Goal: Task Accomplishment & Management: Manage account settings

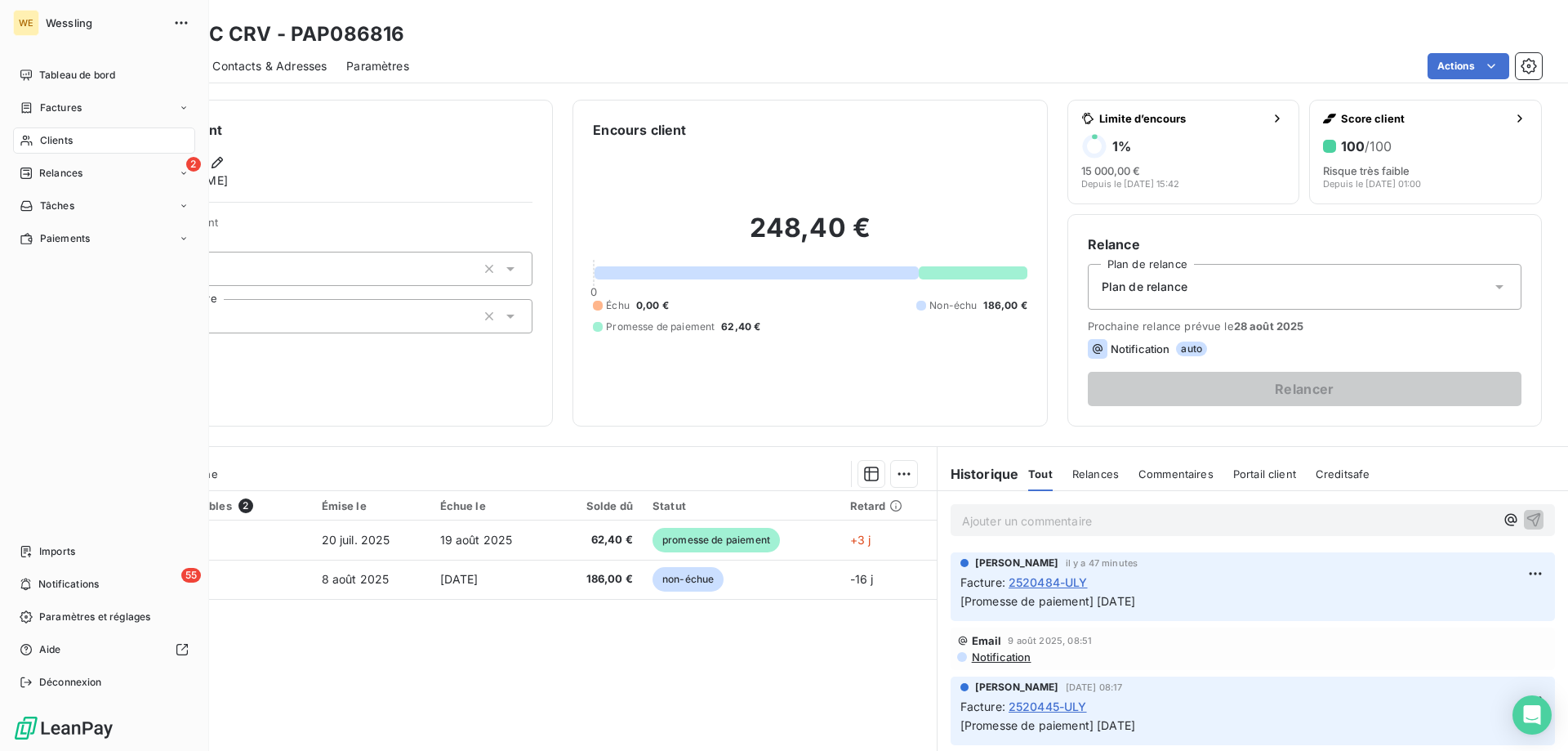
click at [64, 133] on div "Clients" at bounding box center [104, 140] width 182 height 26
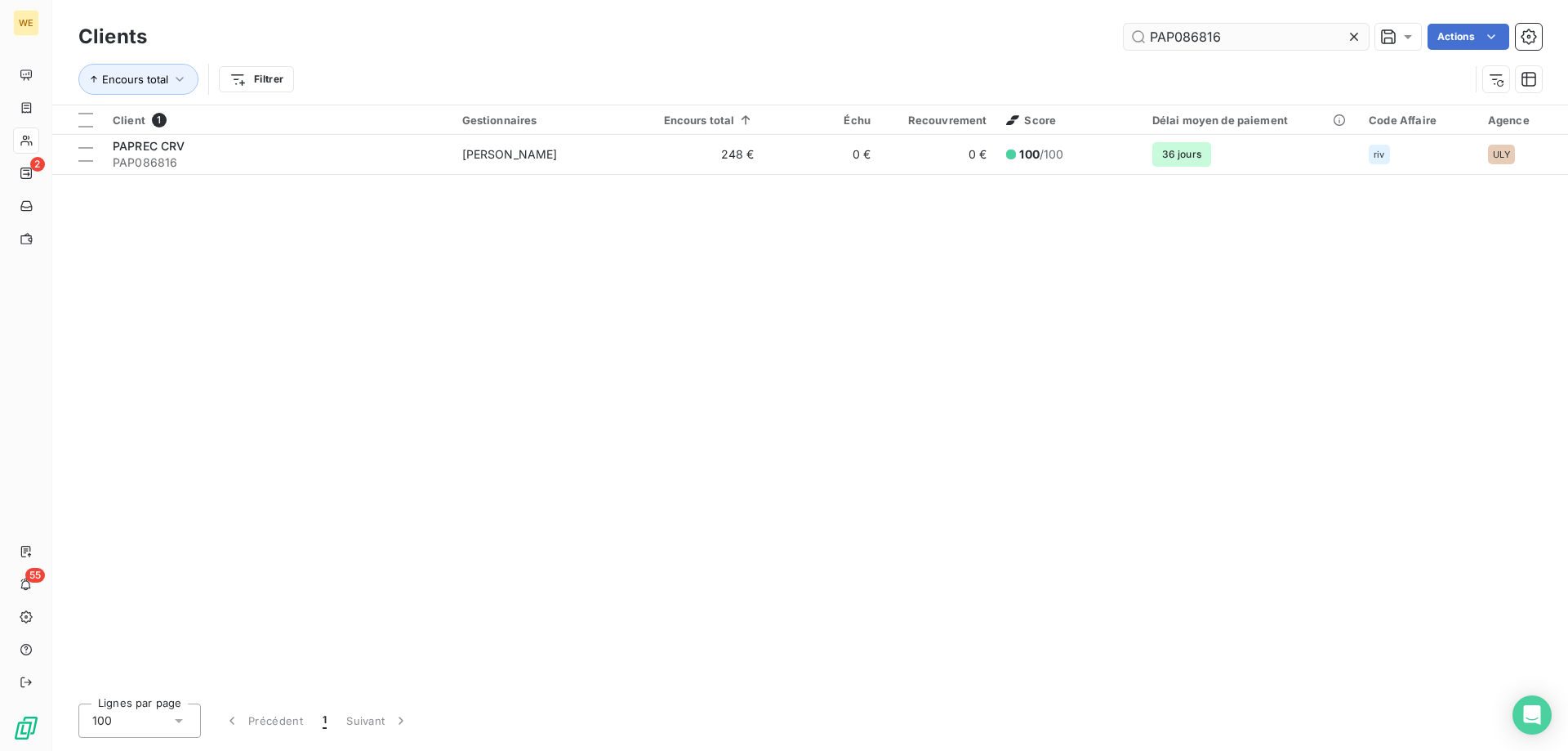
click at [1175, 35] on input "PAP086816" at bounding box center [1246, 36] width 245 height 26
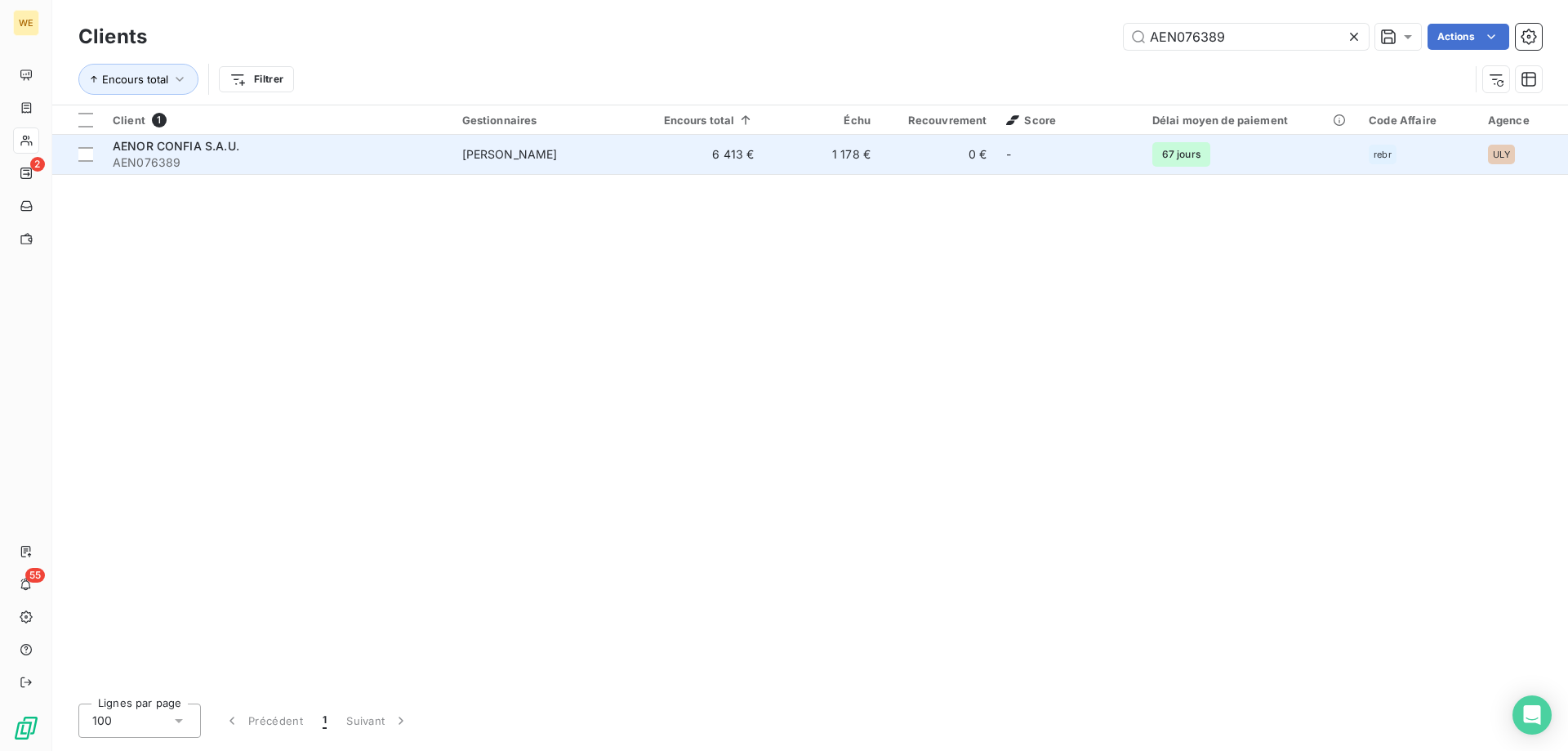
type input "AEN076389"
click at [196, 154] on span "AEN076389" at bounding box center [278, 162] width 330 height 16
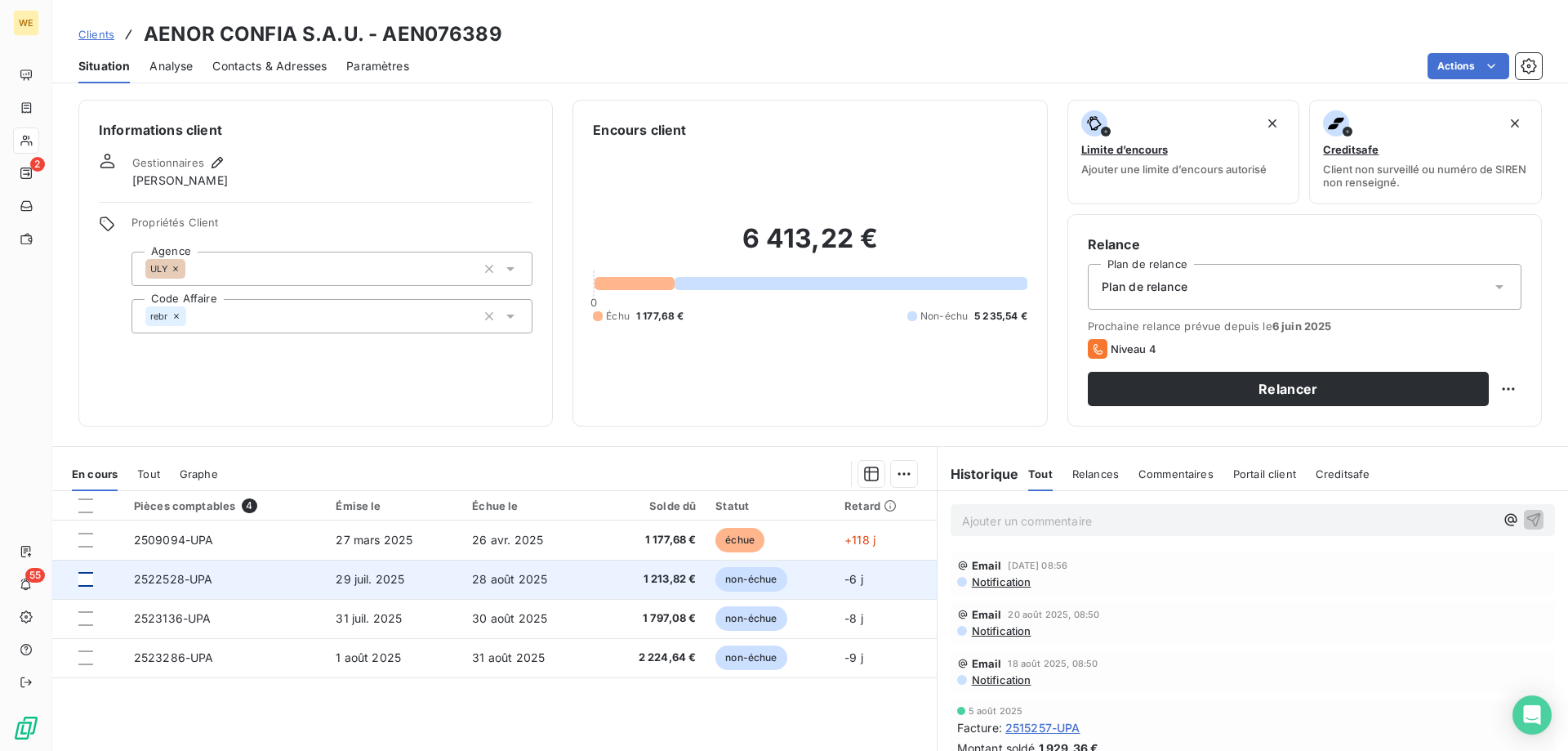
click at [85, 581] on div at bounding box center [86, 579] width 14 height 14
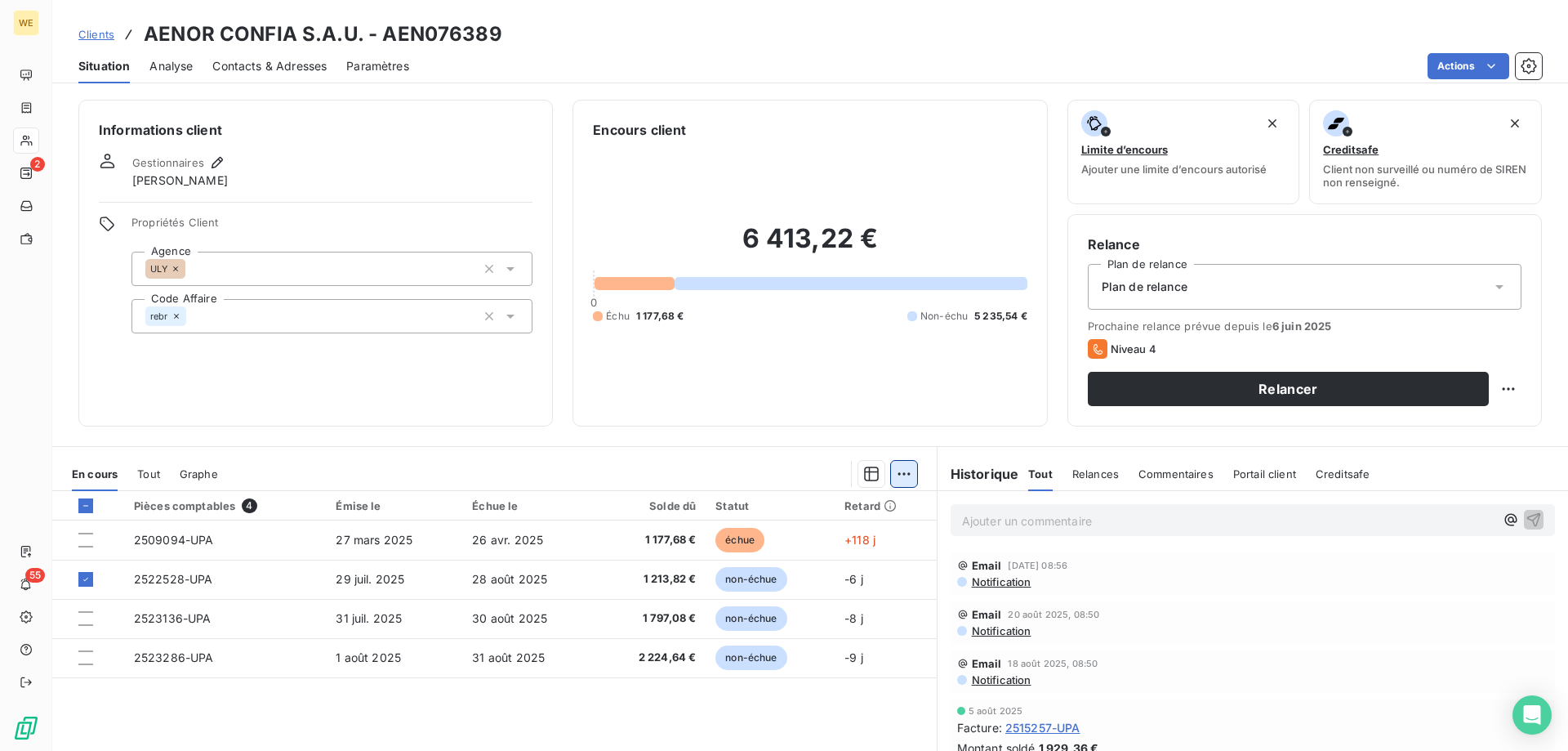
click at [898, 467] on html "WE 2 55 Clients AENOR CONFIA S.A.U. - AEN076389 Situation Analyse Contacts & Ad…" at bounding box center [784, 375] width 1568 height 751
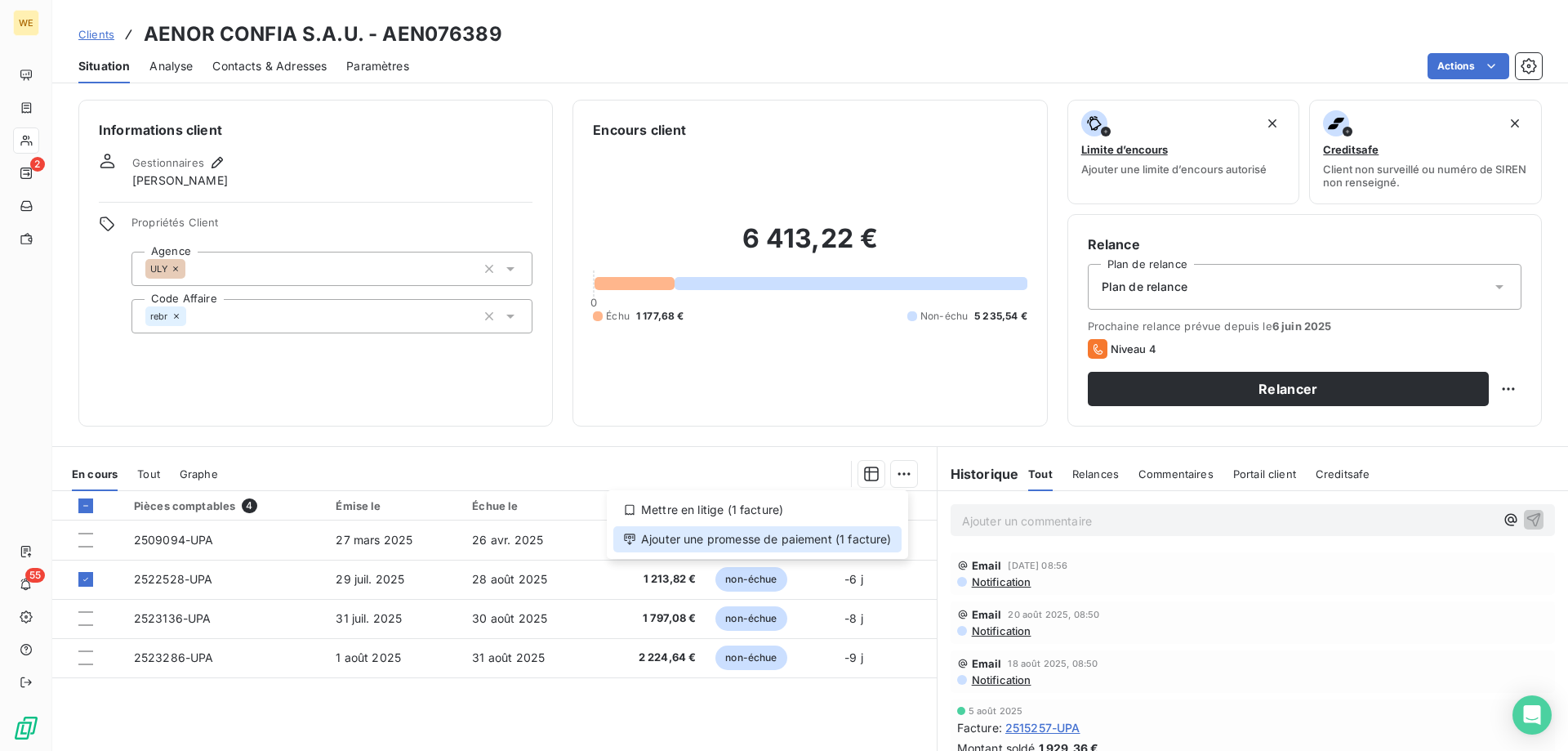
click at [865, 542] on div "Ajouter une promesse de paiement (1 facture)" at bounding box center [757, 539] width 288 height 26
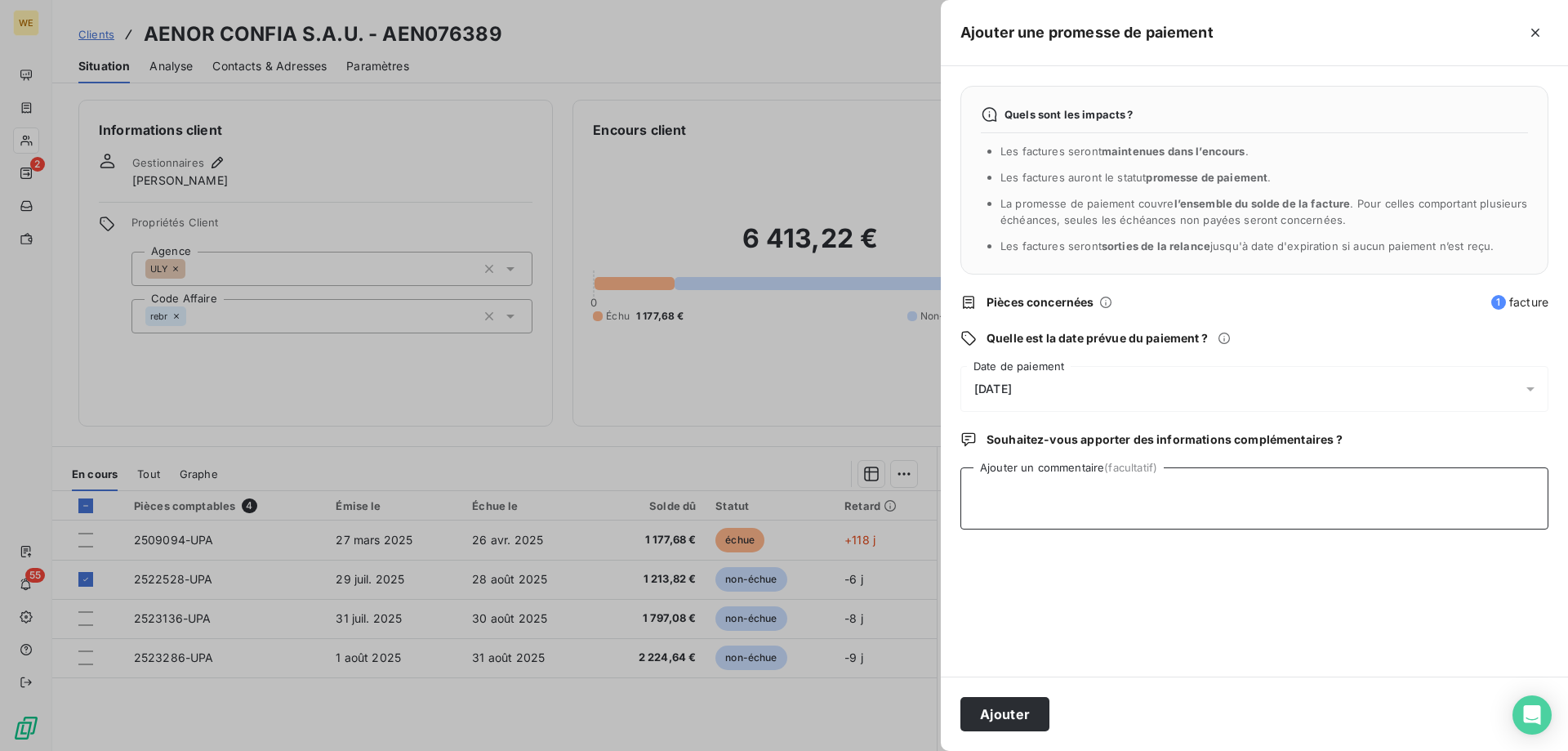
click at [1039, 493] on textarea "Ajouter un commentaire (facultatif)" at bounding box center [1254, 498] width 588 height 62
paste textarea "Siempre que las facturas estén contabilizadas, el pago se emite directa y autom…"
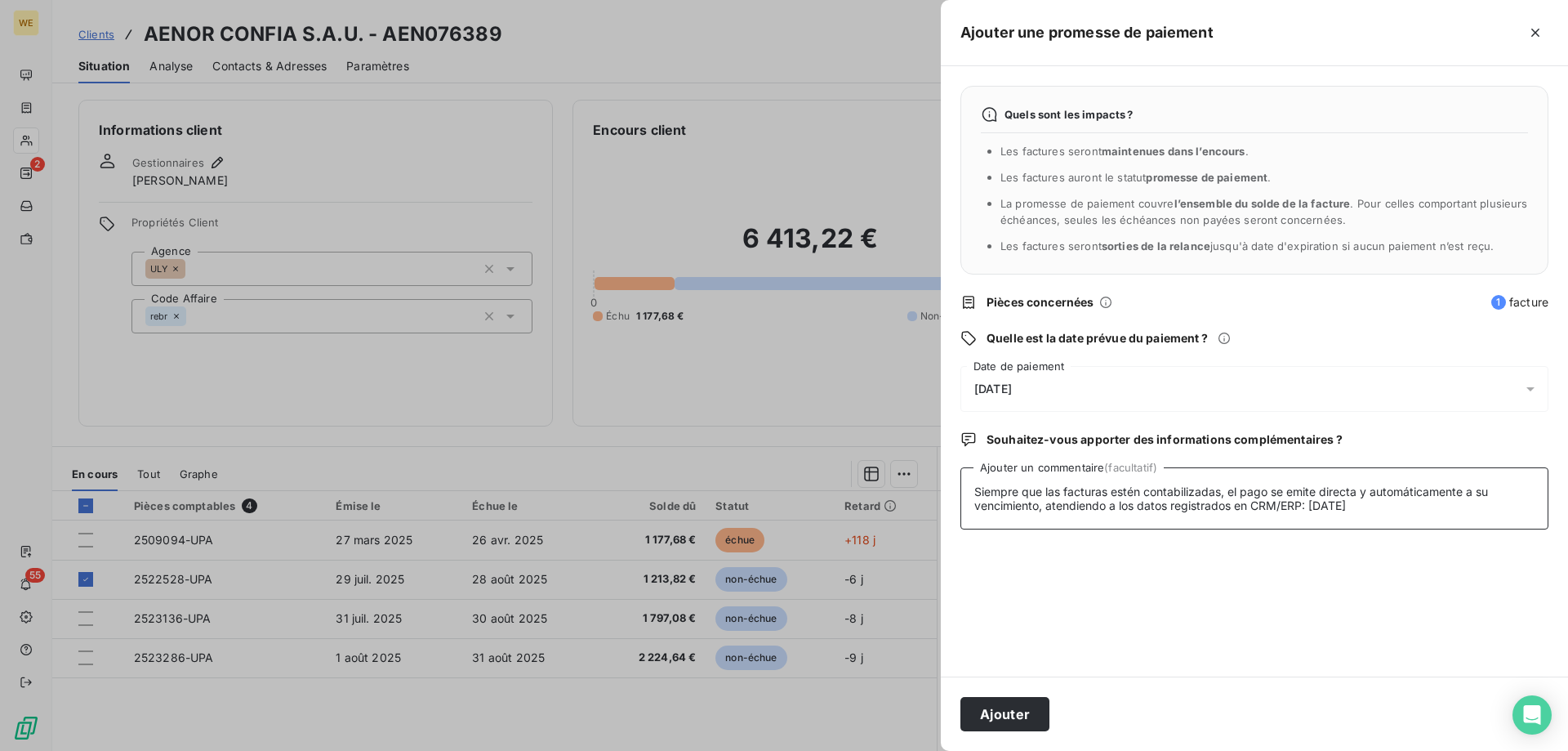
type textarea "Siempre que las facturas estén contabilizadas, el pago se emite directa y autom…"
click at [1012, 387] on span "[DATE]" at bounding box center [993, 389] width 38 height 13
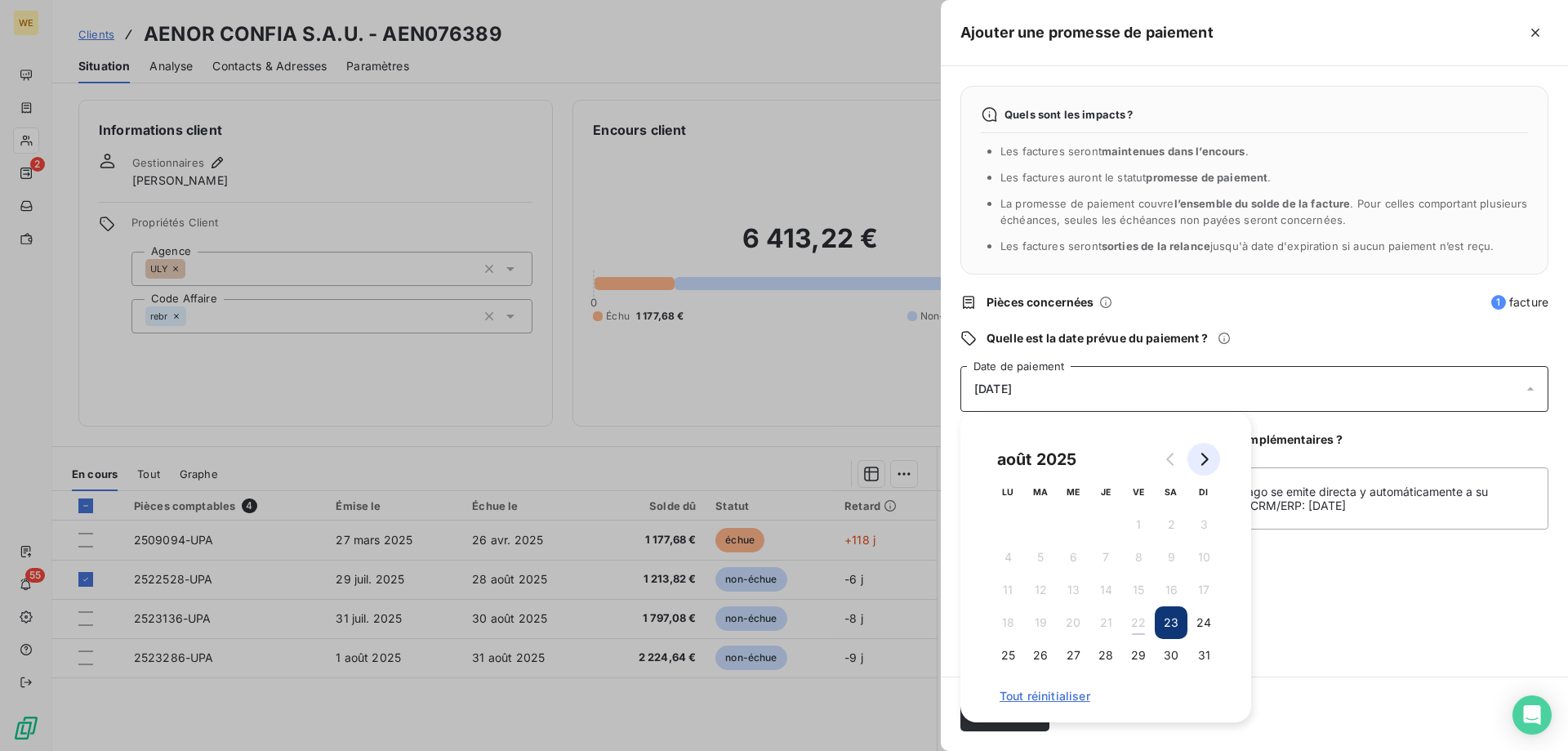
click at [1200, 457] on icon "Go to next month" at bounding box center [1203, 459] width 13 height 13
click at [1202, 458] on icon "Go to next month" at bounding box center [1203, 459] width 13 height 13
click at [1041, 551] on button "7" at bounding box center [1040, 557] width 32 height 32
click at [1337, 442] on span "Souhaitez-vous apporter des informations complémentaires ?" at bounding box center [1164, 439] width 356 height 16
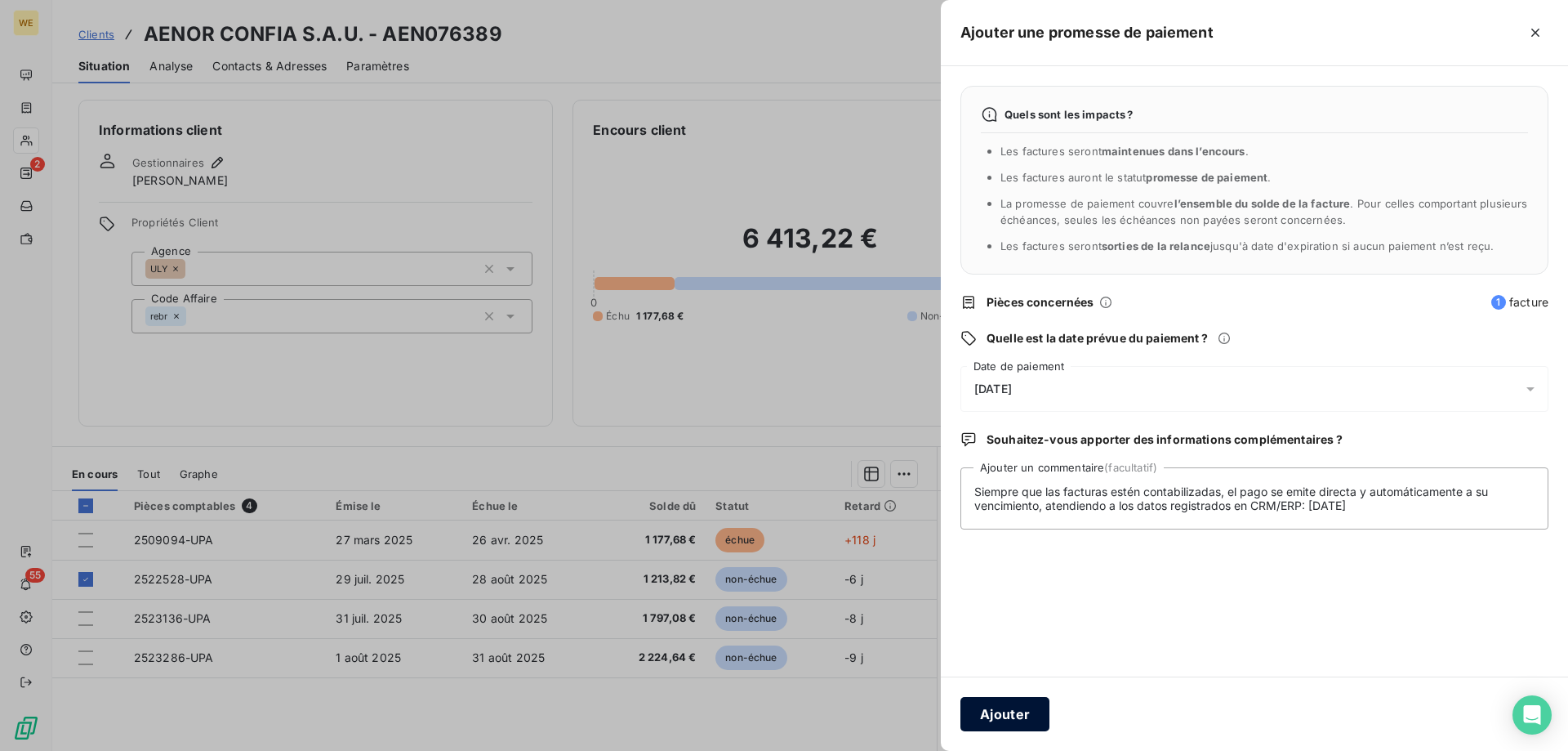
click at [1013, 714] on button "Ajouter" at bounding box center [1005, 714] width 89 height 34
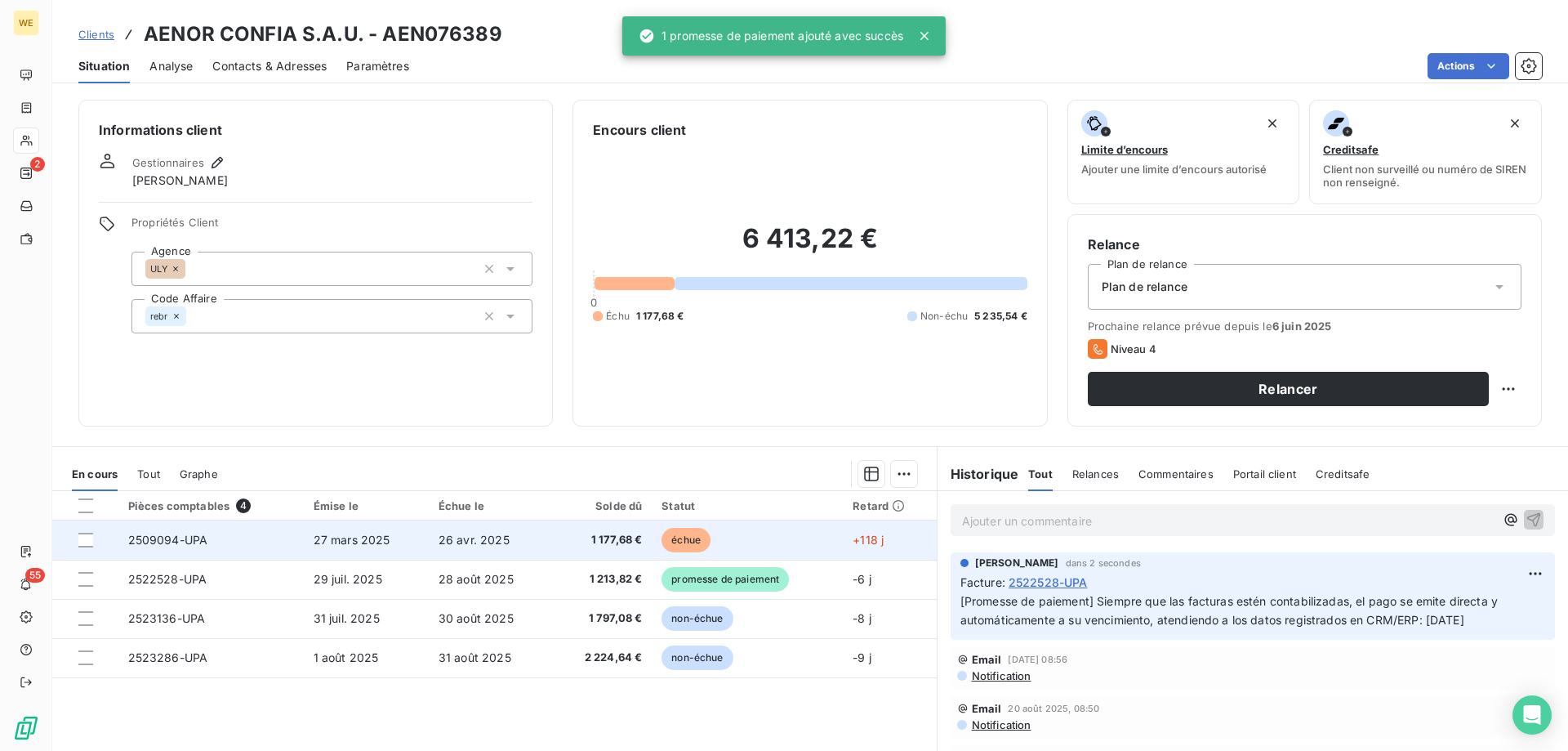
click at [409, 538] on td "27 mars 2025" at bounding box center [366, 539] width 125 height 39
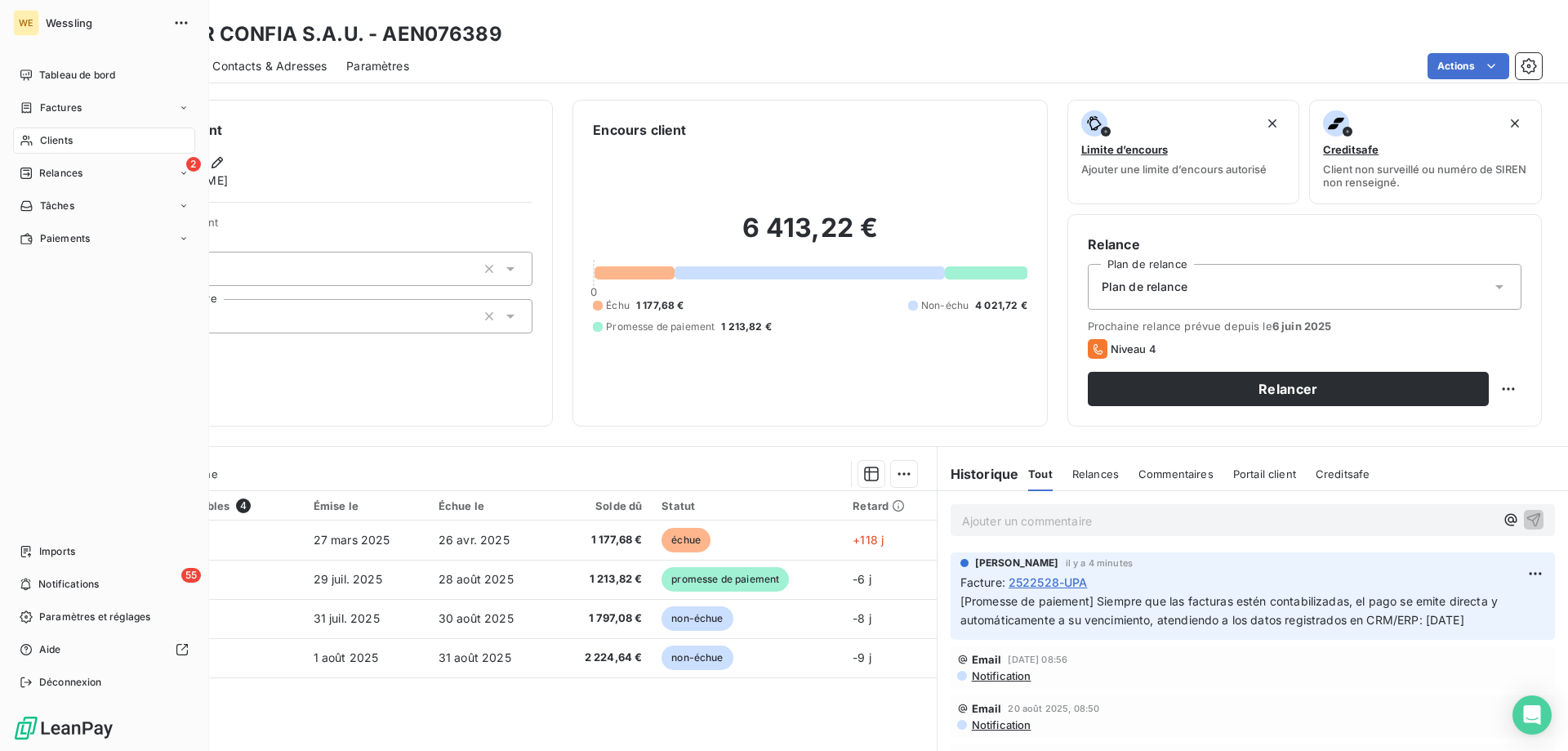
click at [67, 133] on div "Clients" at bounding box center [104, 140] width 182 height 26
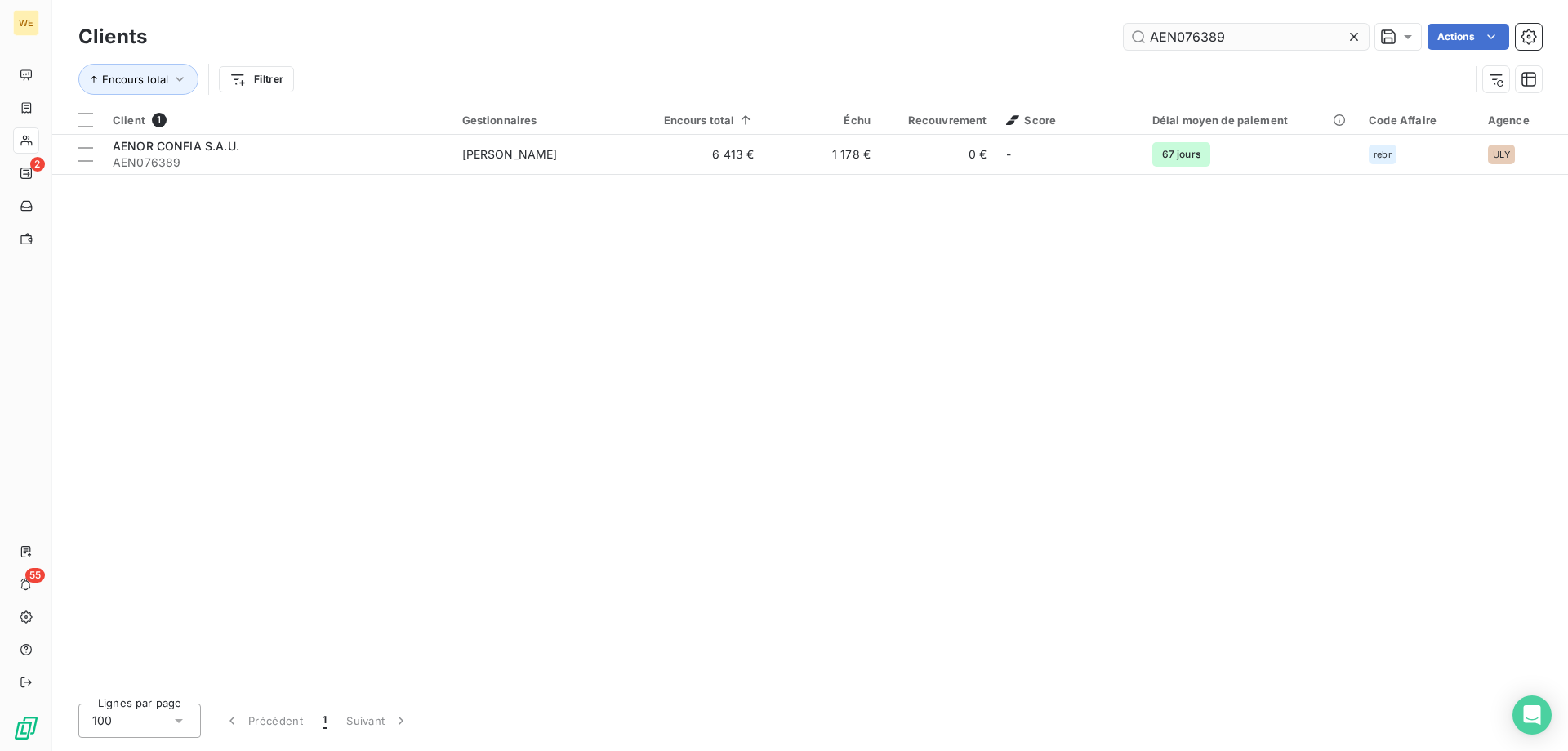
click at [1217, 39] on input "AEN076389" at bounding box center [1246, 36] width 245 height 26
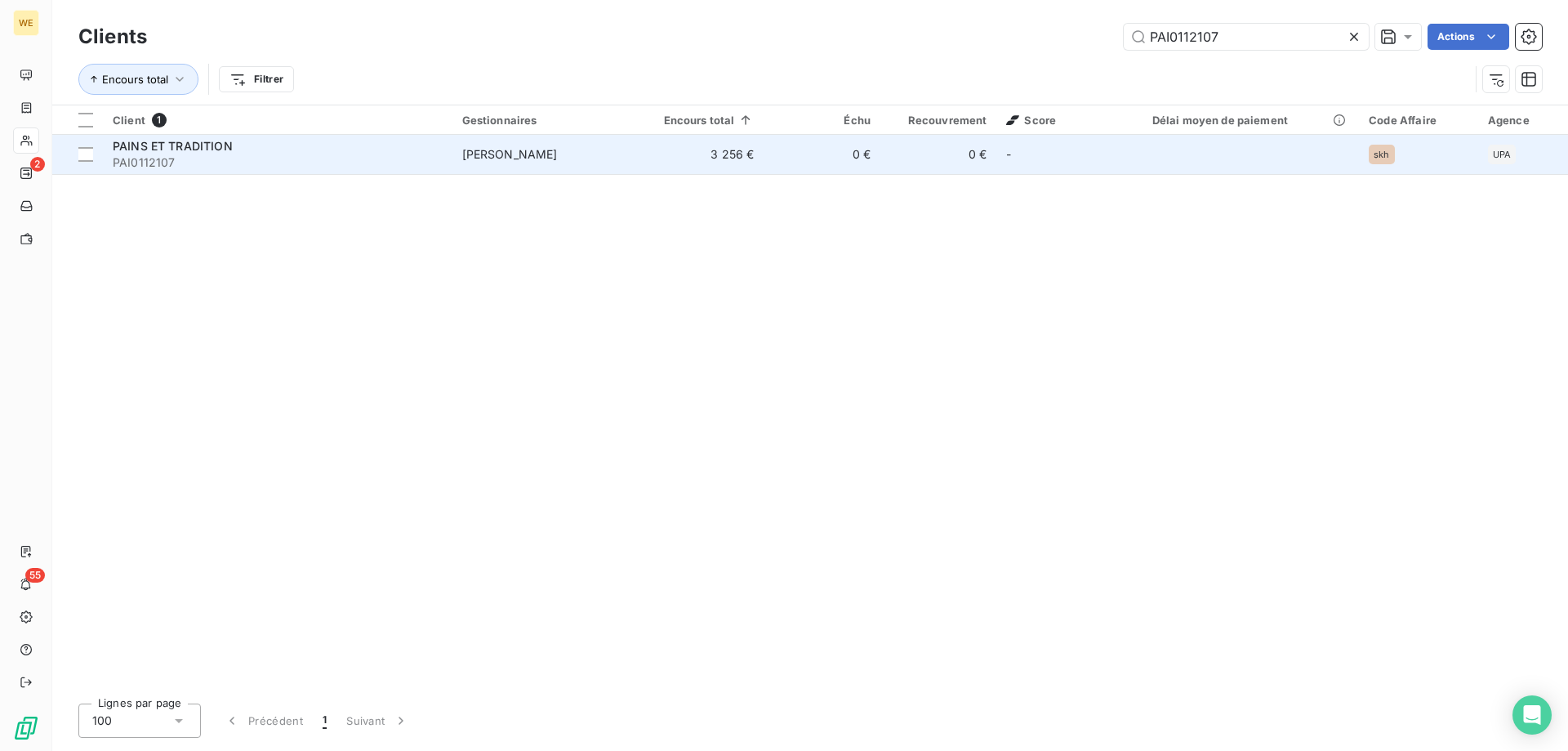
type input "PAI0112107"
click at [180, 155] on span "PAI0112107" at bounding box center [278, 162] width 330 height 16
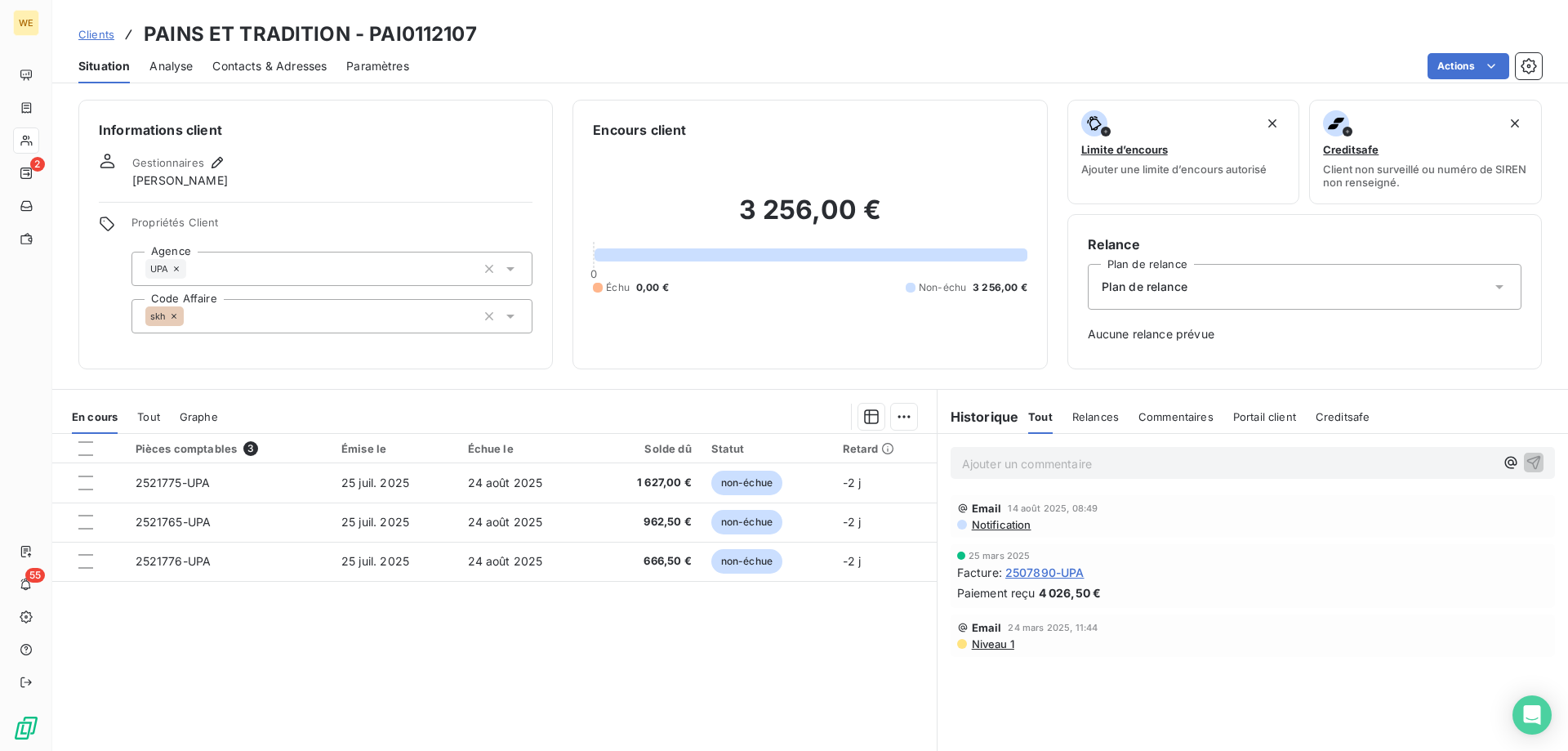
click at [87, 437] on th at bounding box center [89, 448] width 74 height 30
click at [84, 448] on div at bounding box center [86, 448] width 14 height 14
click at [895, 418] on html "WE 2 55 Clients PAINS ET TRADITION - PAI0112107 Situation Analyse Contacts & Ad…" at bounding box center [784, 375] width 1568 height 751
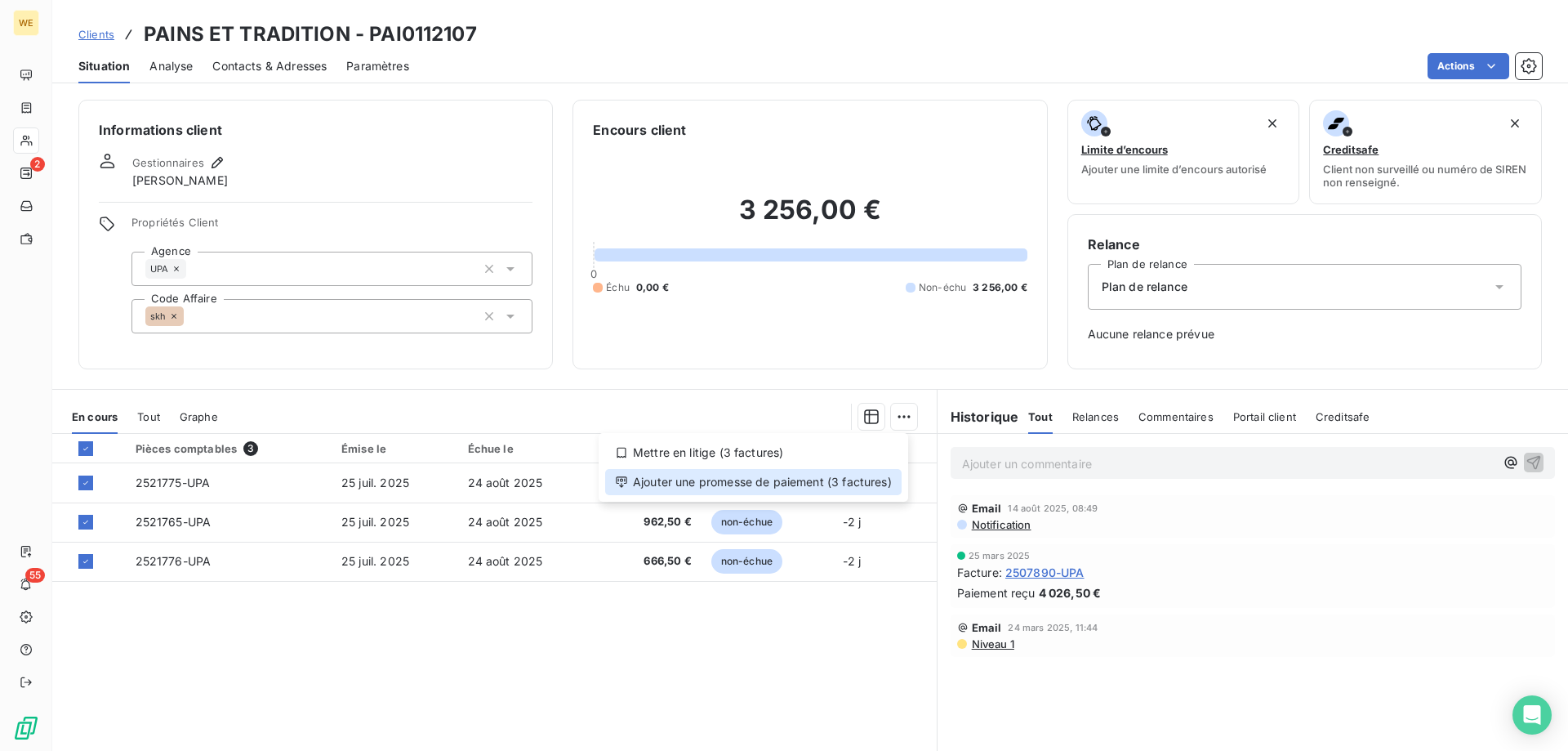
click at [867, 482] on div "Ajouter une promesse de paiement (3 factures)" at bounding box center [752, 481] width 296 height 26
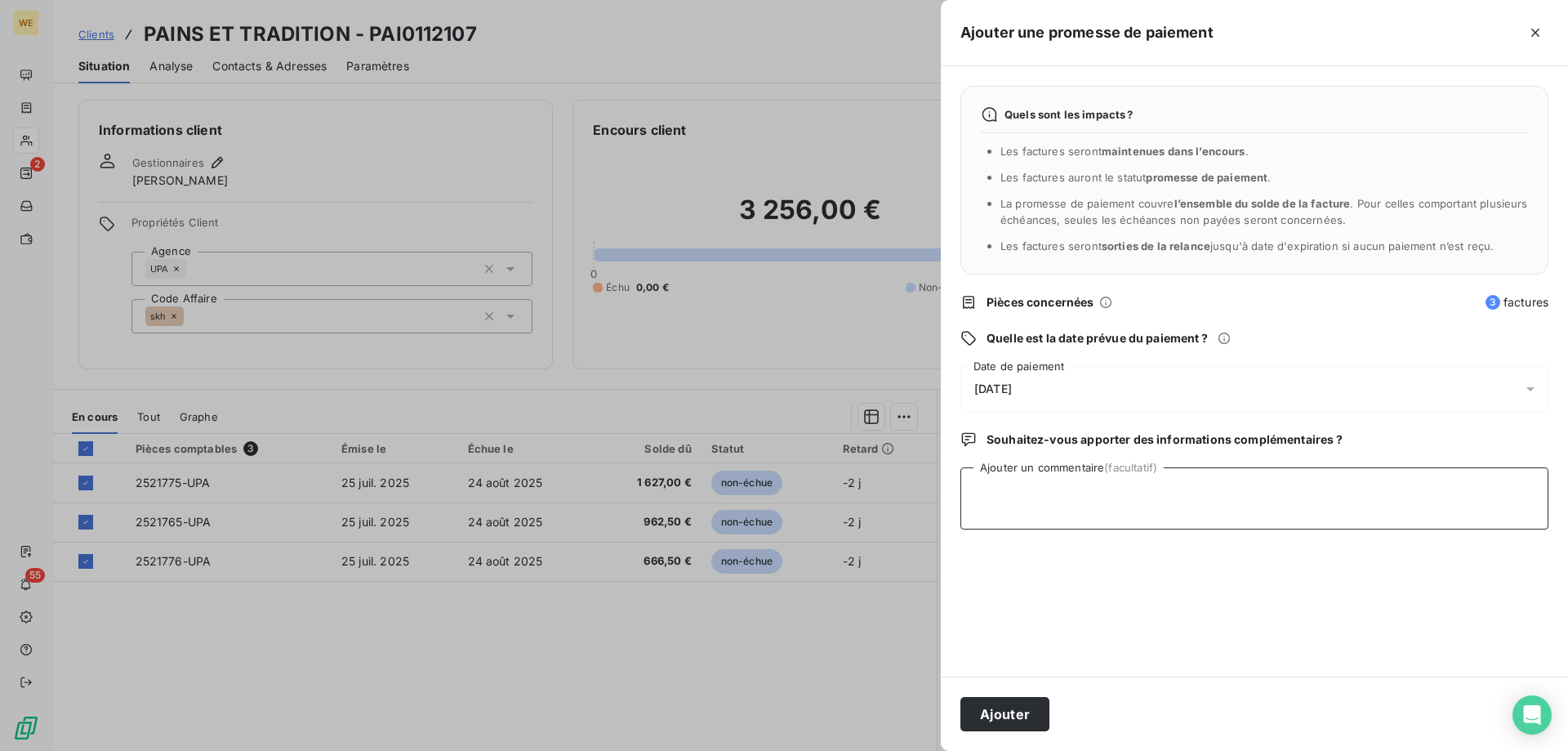
click at [1028, 504] on textarea "Ajouter un commentaire (facultatif)" at bounding box center [1254, 498] width 588 height 62
type textarea "[DATE]"
click at [1076, 382] on div "[DATE]" at bounding box center [1254, 389] width 588 height 46
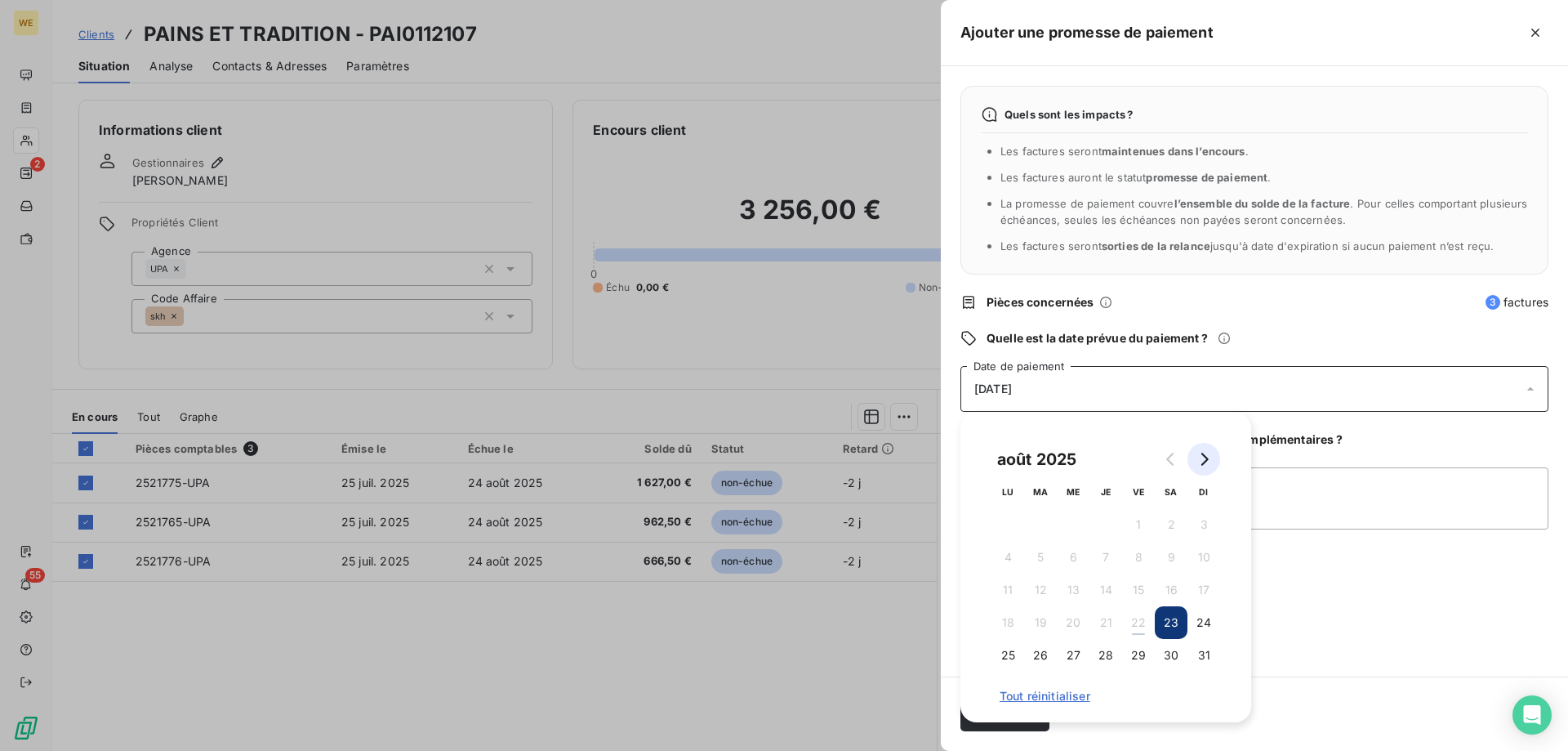
click at [1209, 460] on icon "Go to next month" at bounding box center [1203, 459] width 13 height 13
click at [1013, 534] on button "1" at bounding box center [1007, 525] width 32 height 32
click at [1313, 517] on textarea "[DATE]" at bounding box center [1254, 498] width 588 height 62
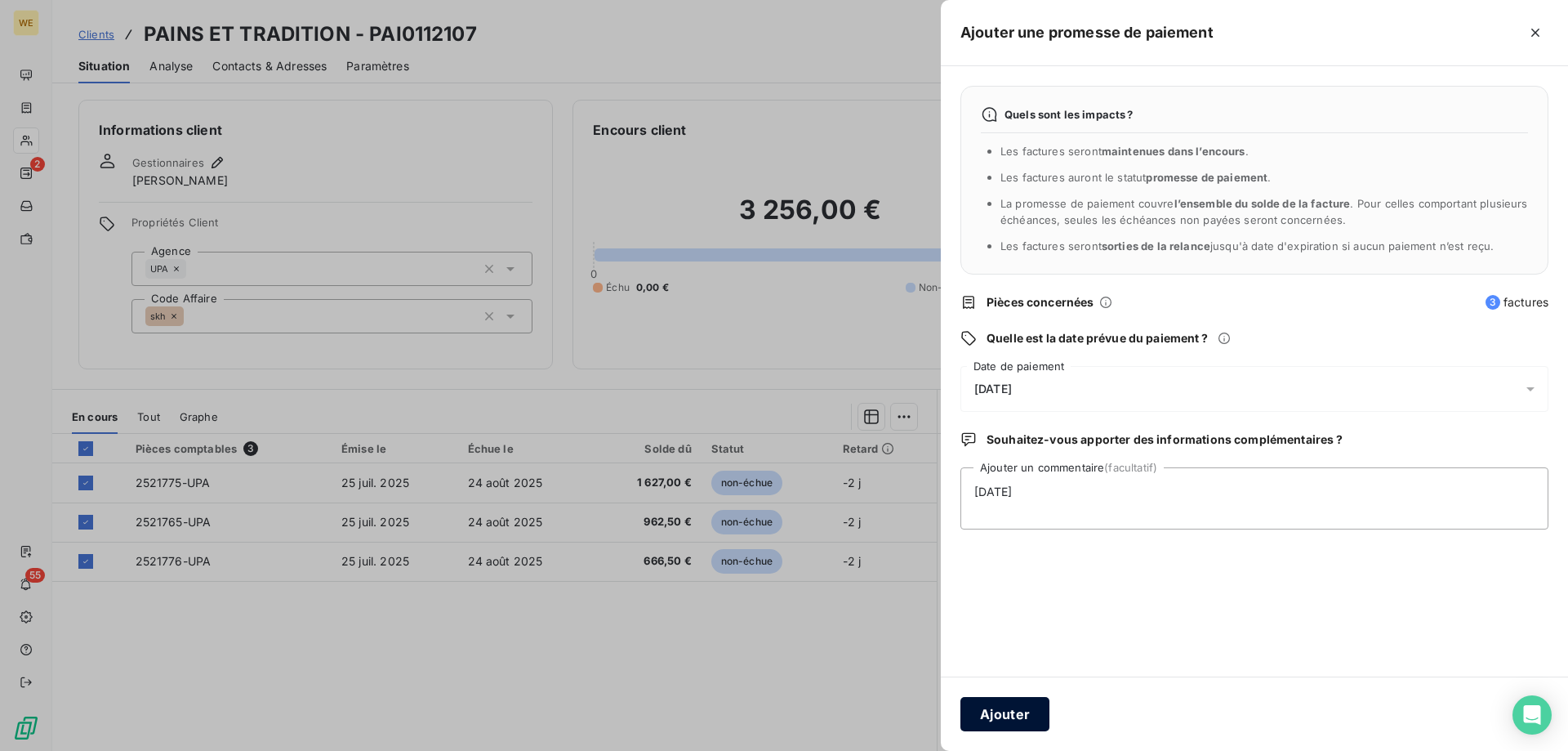
click at [1011, 714] on button "Ajouter" at bounding box center [1005, 714] width 89 height 34
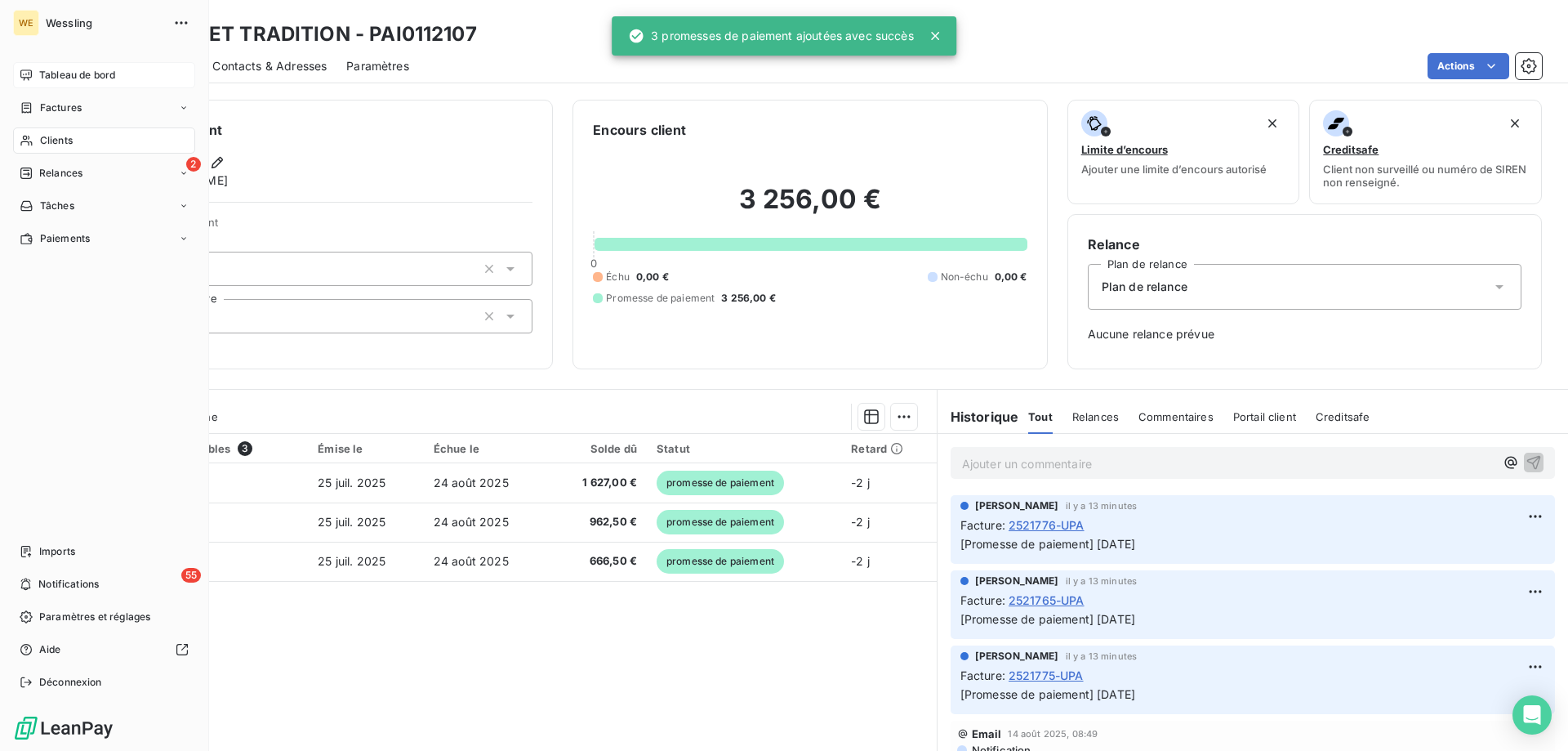
click at [70, 67] on div "Tableau de bord" at bounding box center [104, 75] width 182 height 26
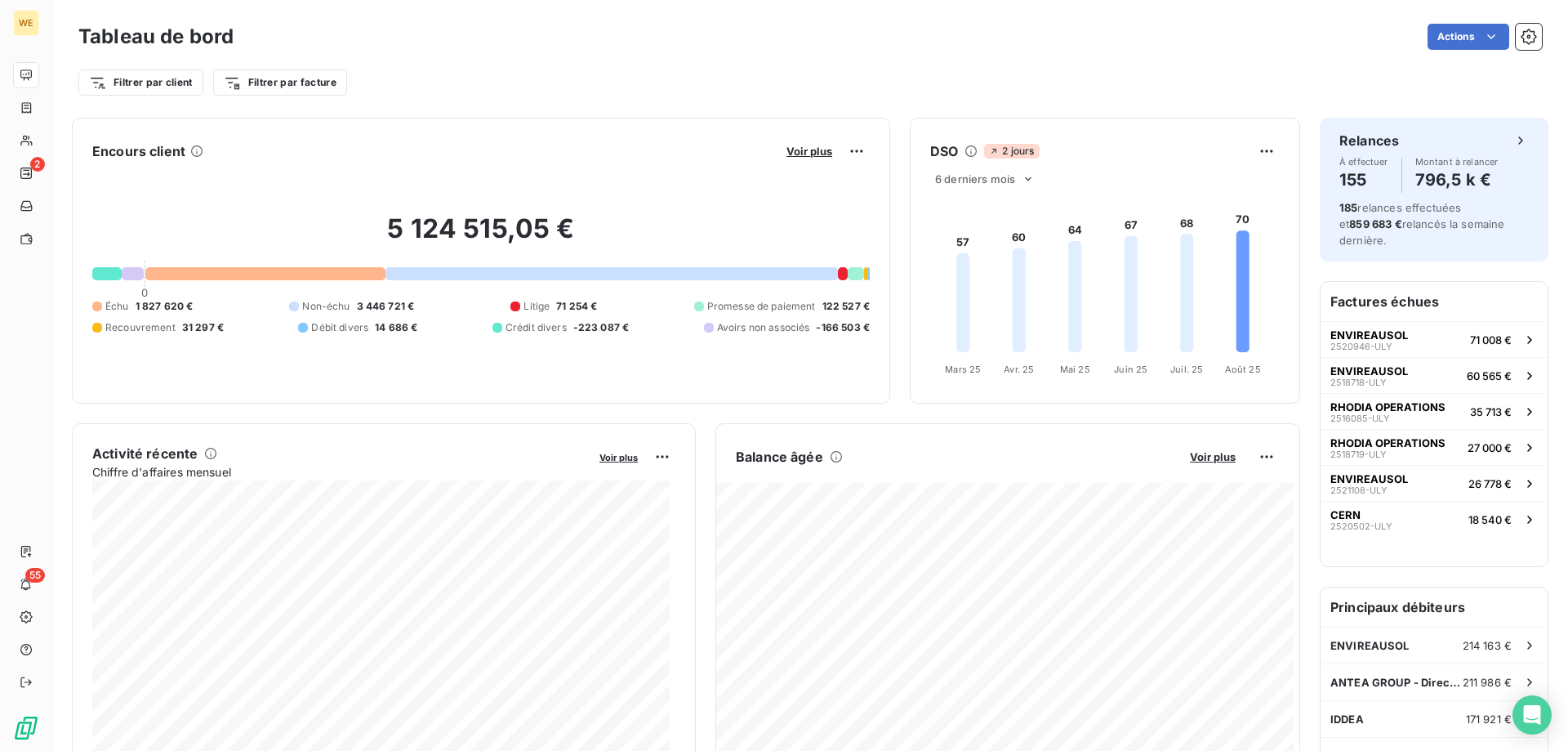
click at [495, 74] on div "Filtrer par client Filtrer par facture" at bounding box center [810, 82] width 1463 height 31
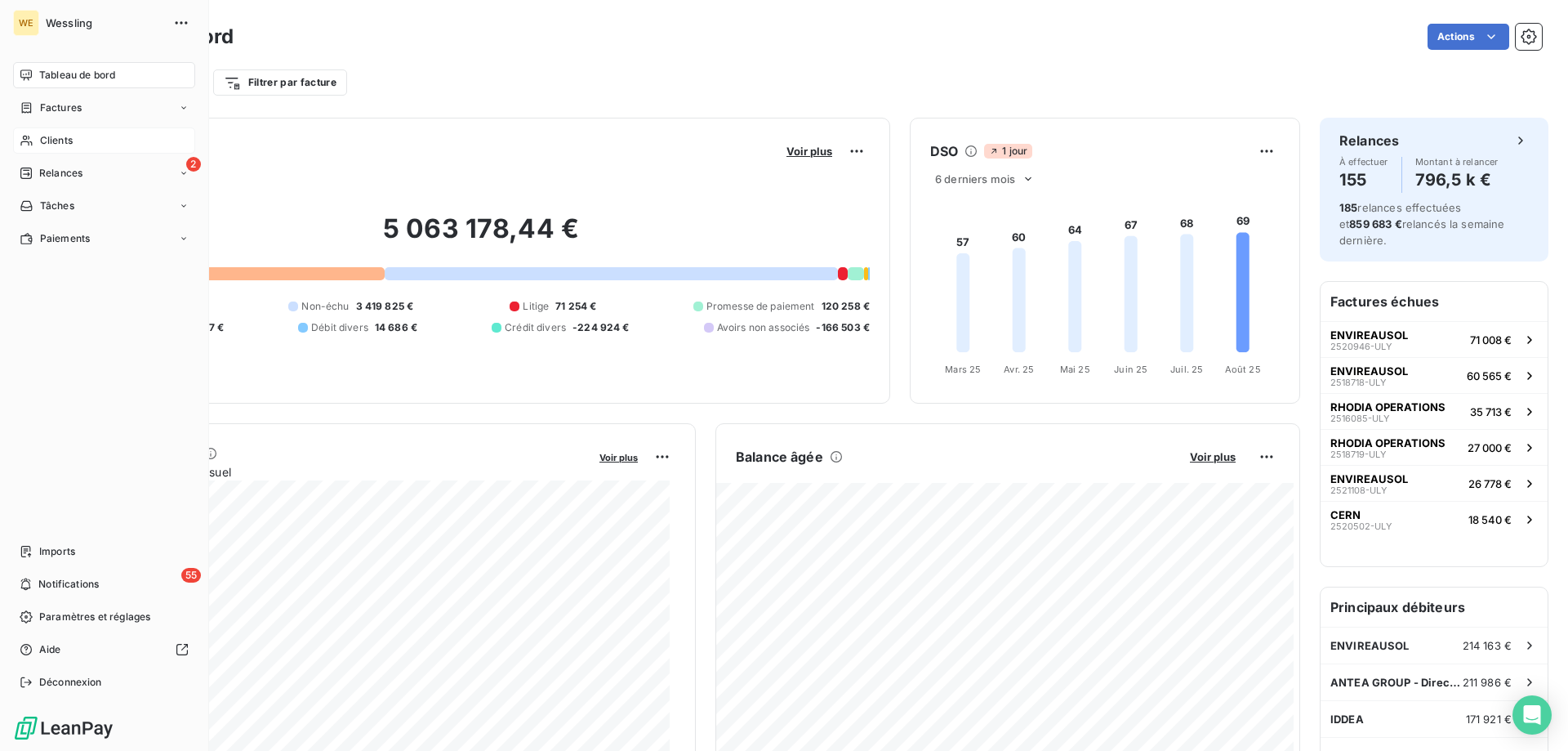
click at [56, 142] on span "Clients" at bounding box center [56, 141] width 32 height 14
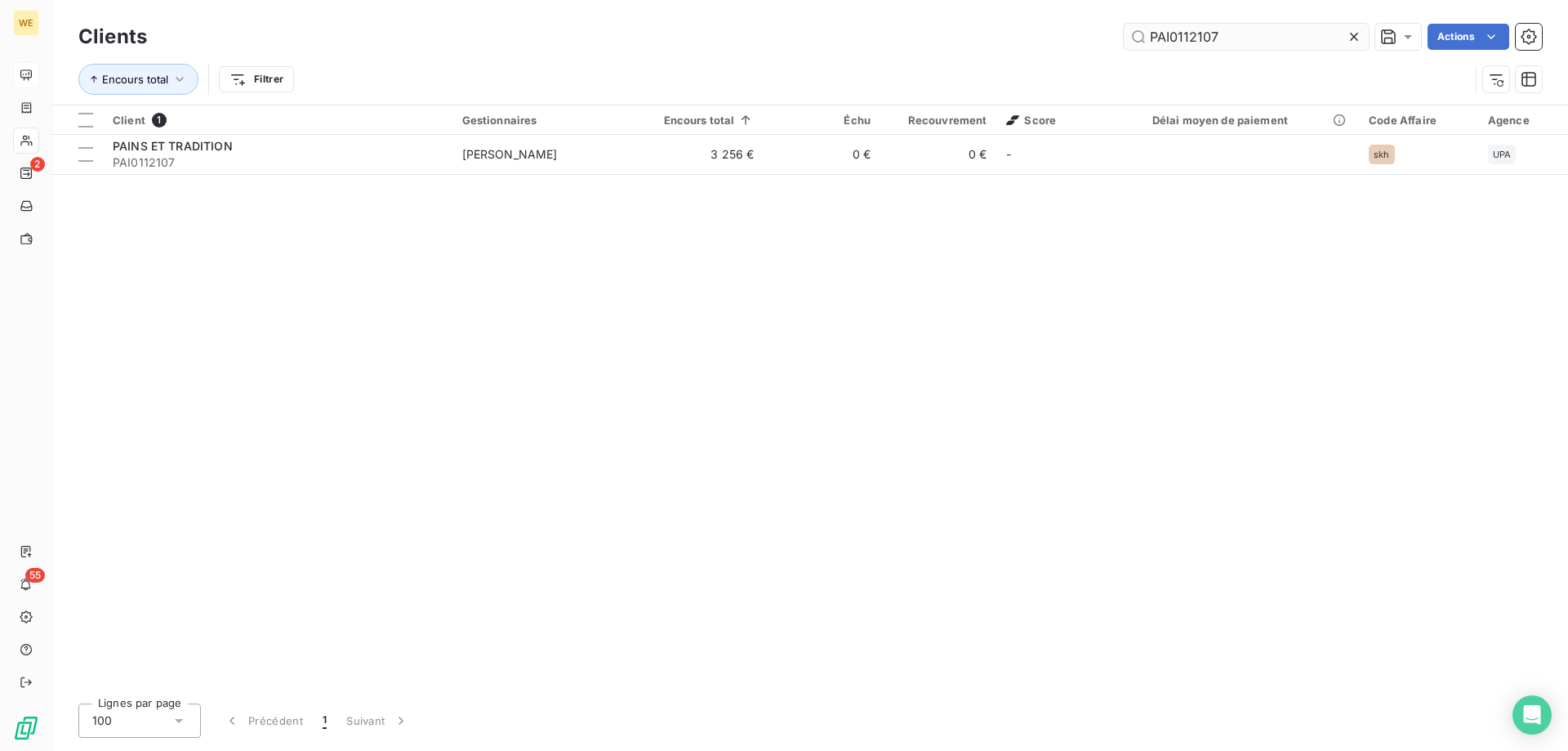
click at [1190, 31] on input "PAI0112107" at bounding box center [1246, 36] width 245 height 26
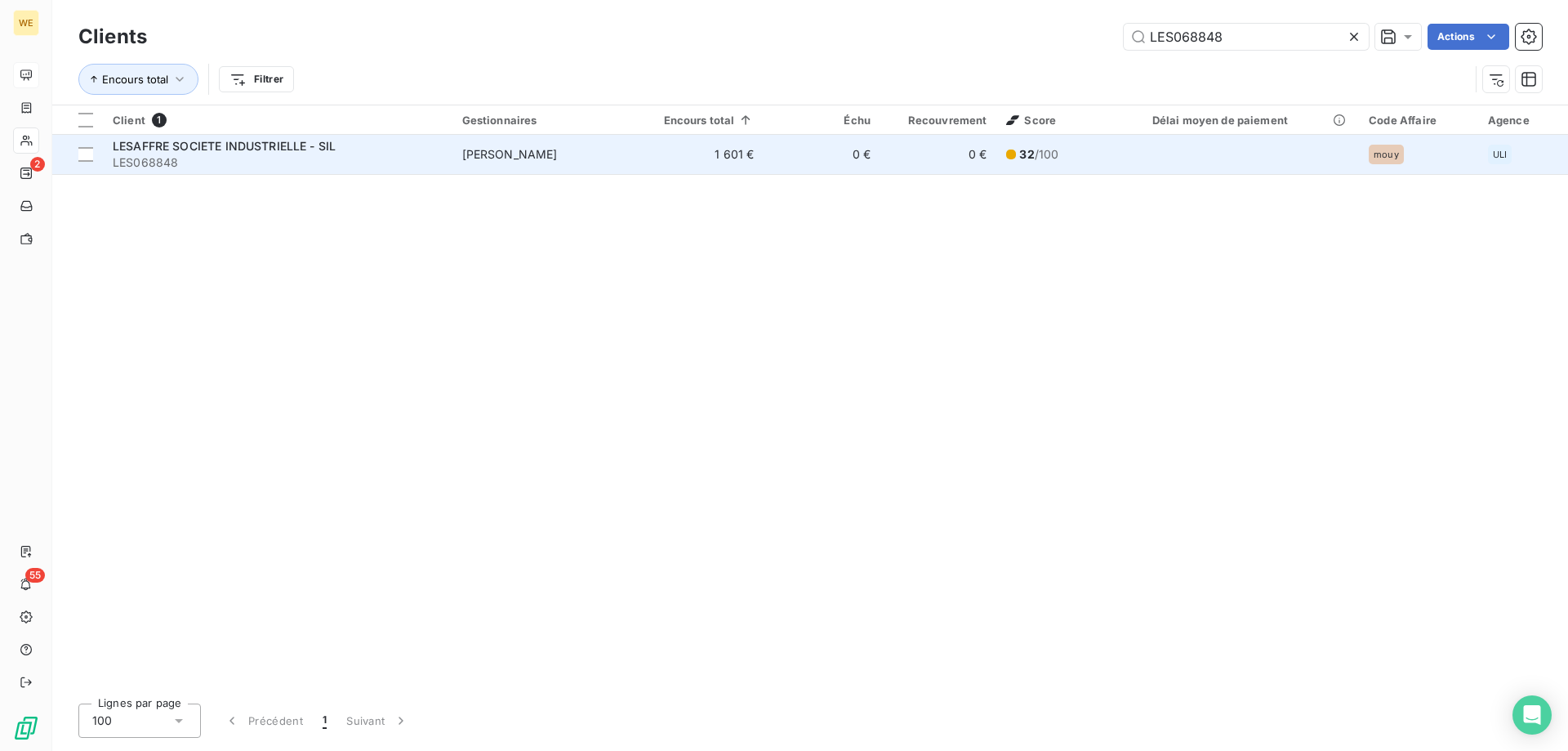
type input "LES068848"
click at [170, 159] on span "LES068848" at bounding box center [278, 162] width 330 height 16
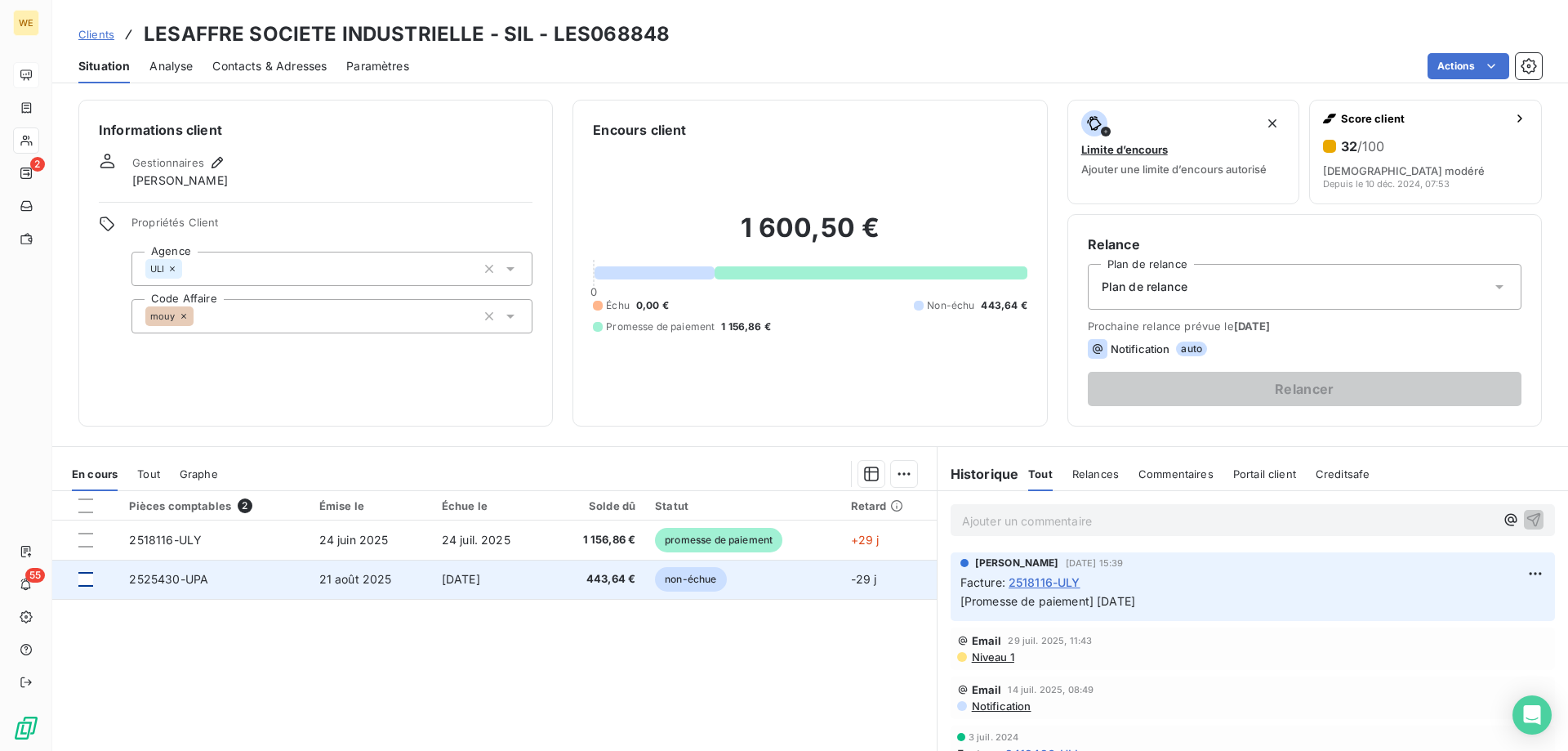
click at [87, 585] on div at bounding box center [86, 579] width 14 height 14
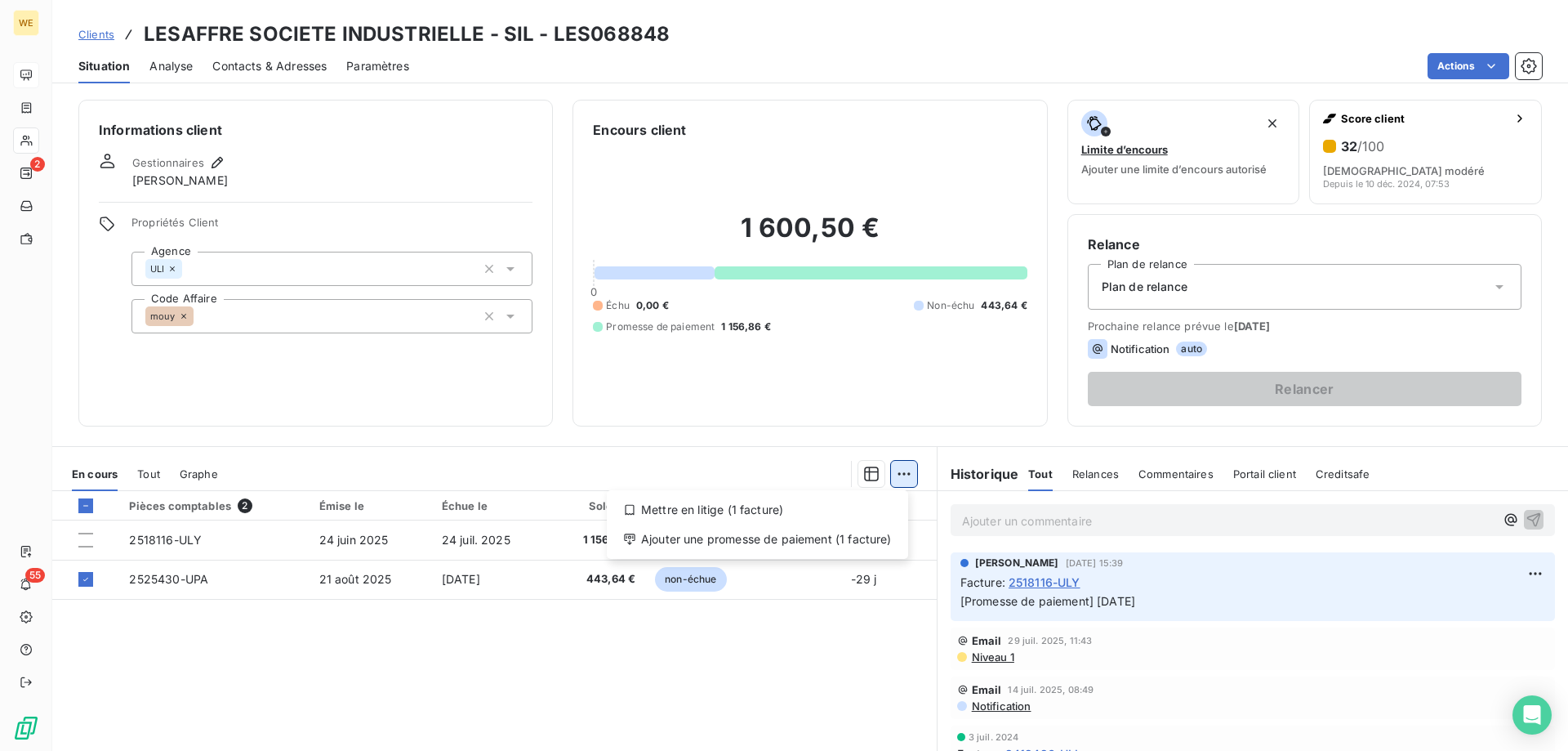
click at [908, 470] on html "WE 2 55 Clients LESAFFRE SOCIETE INDUSTRIELLE - SIL - LES068848 Situation Analy…" at bounding box center [784, 375] width 1568 height 751
click at [752, 505] on div "Mettre en litige (1 facture)" at bounding box center [757, 509] width 288 height 26
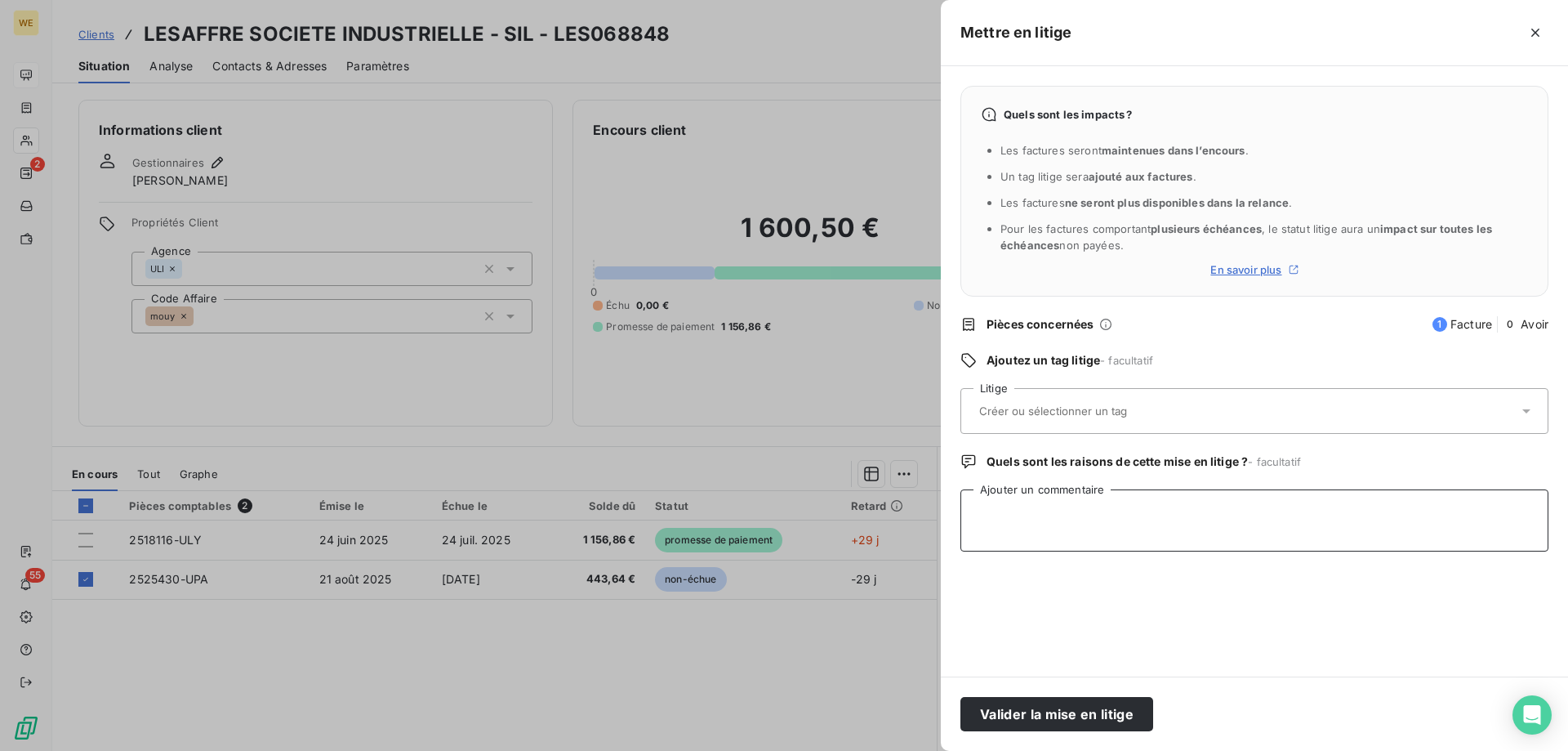
click at [1036, 529] on textarea "Ajouter un commentaire" at bounding box center [1254, 520] width 588 height 62
click at [1030, 519] on textarea "Ajouter un commentaire" at bounding box center [1254, 520] width 588 height 62
paste textarea "[PERSON_NAME], 2525430/UPA [DATE] 443.64 WESSLING [GEOGRAPHIC_DATA] Nous reveno…"
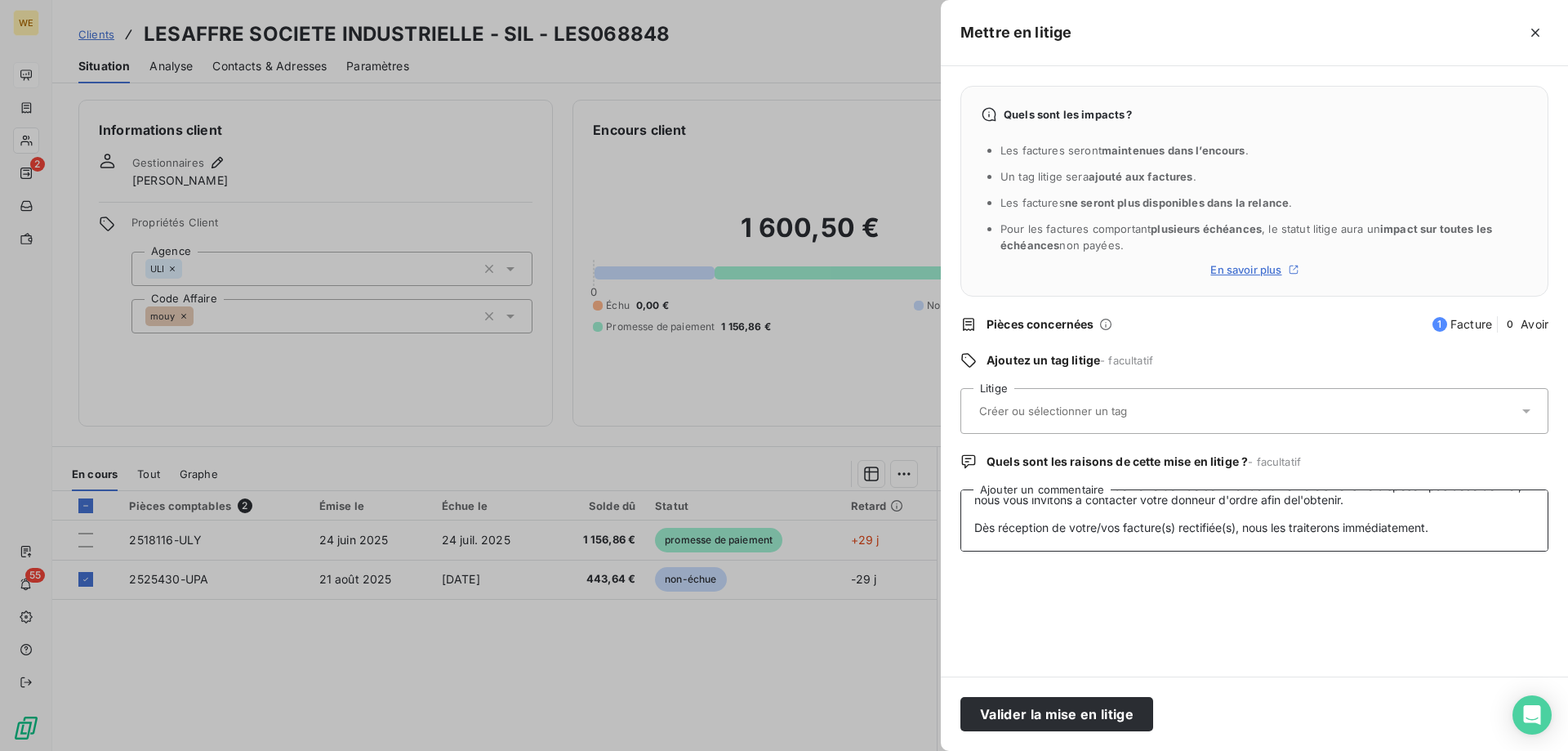
type textarea "[PERSON_NAME], 2525430/UPA [DATE] 443.64 WESSLING [GEOGRAPHIC_DATA] Nous reveno…"
click at [1044, 406] on input "text" at bounding box center [1097, 411] width 238 height 14
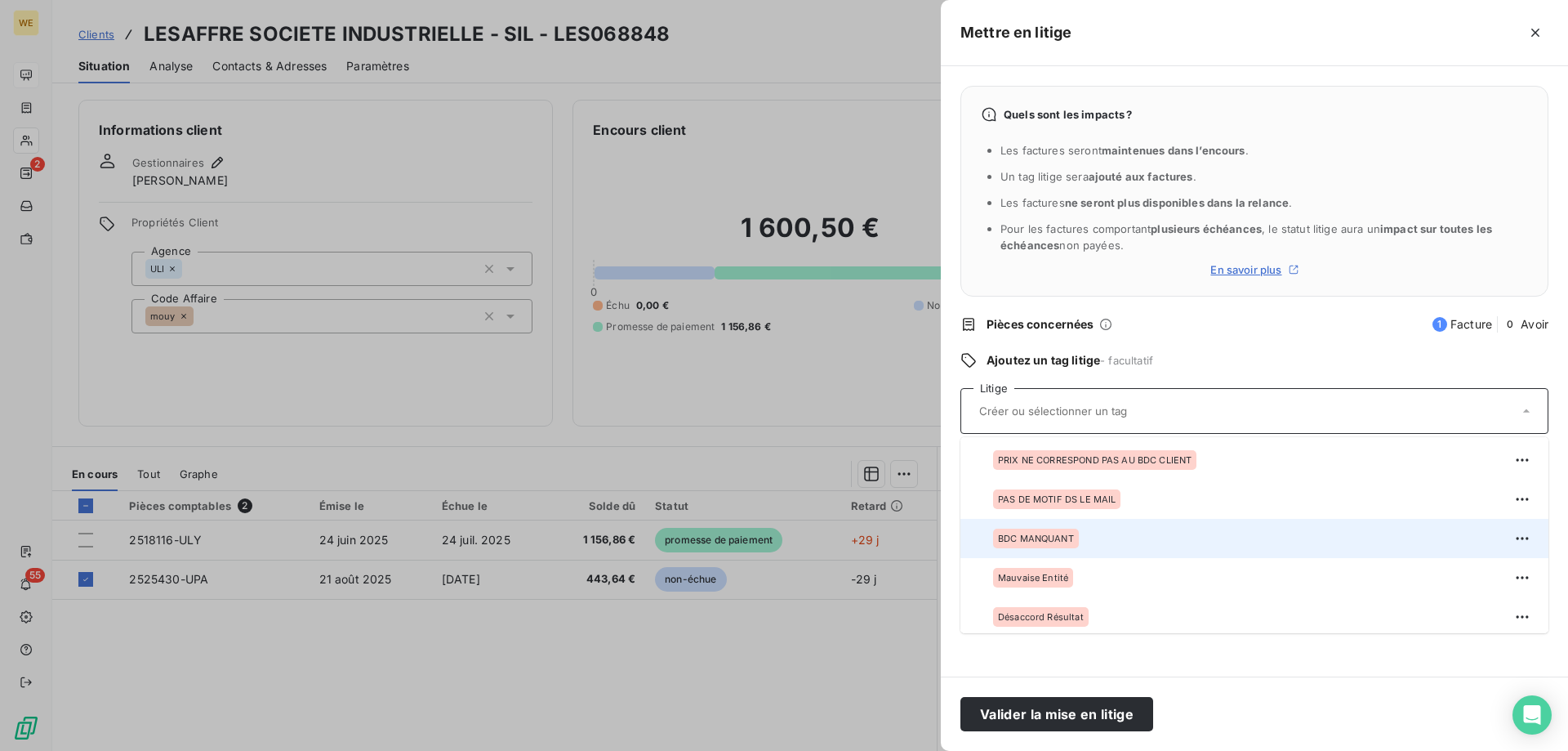
click at [1063, 544] on div "BDC MANQUANT" at bounding box center [1035, 538] width 86 height 20
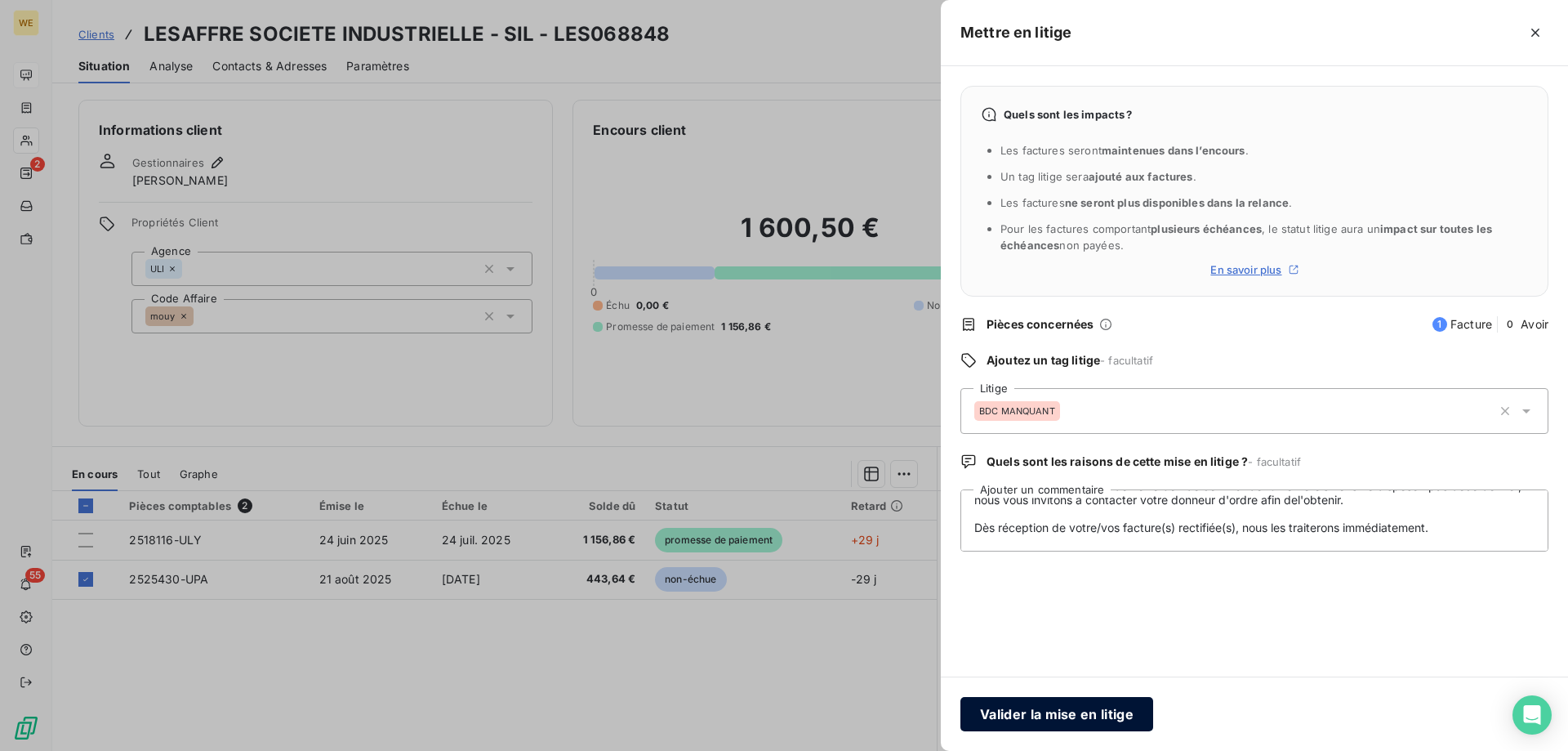
click at [1041, 713] on button "Valider la mise en litige" at bounding box center [1057, 714] width 193 height 34
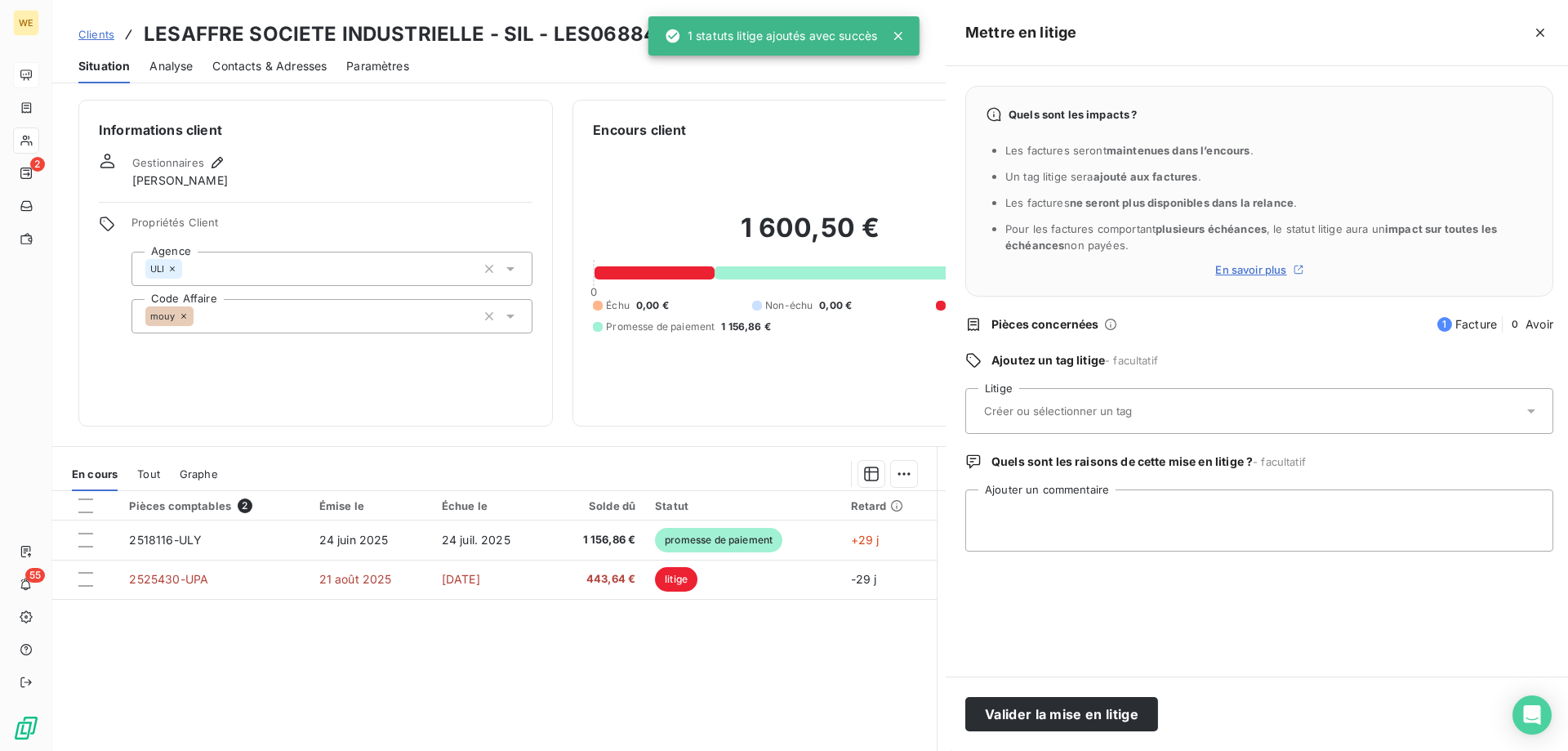
scroll to position [0, 0]
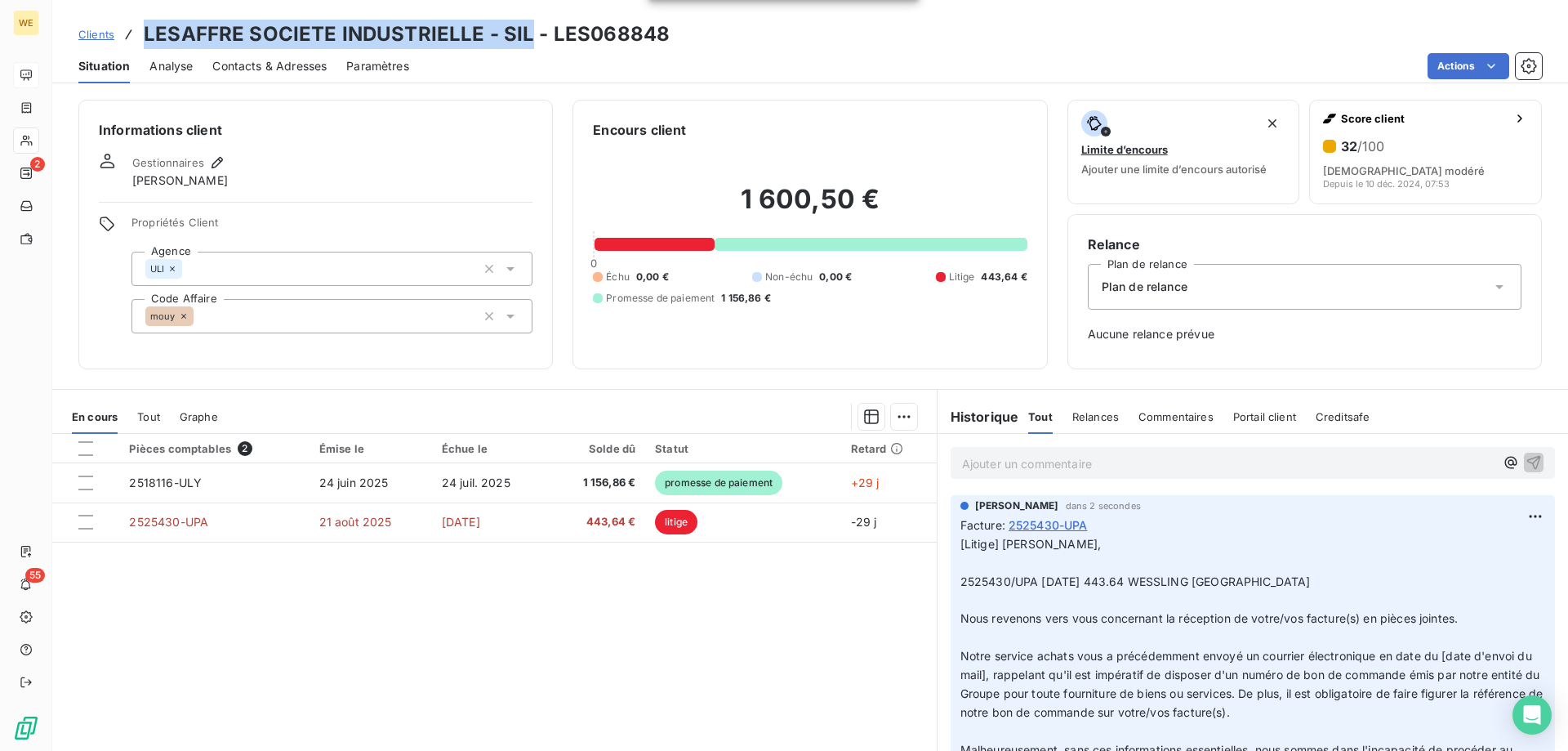
drag, startPoint x: 525, startPoint y: 37, endPoint x: 144, endPoint y: 29, distance: 381.1
click at [143, 33] on h3 "LESAFFRE SOCIETE INDUSTRIELLE - SIL - LES068848" at bounding box center [406, 34] width 526 height 30
copy h3 "LESAFFRE SOCIETE INDUSTRIELLE - SIL"
